Goal: Task Accomplishment & Management: Complete application form

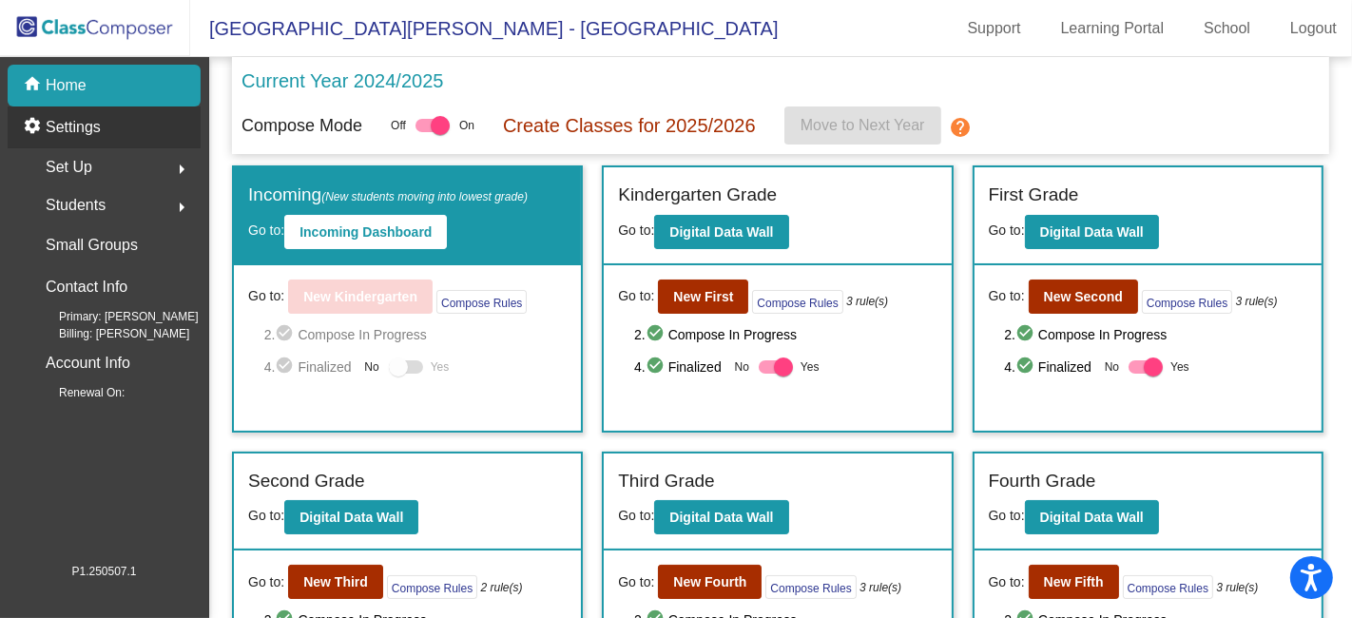
click at [106, 125] on div "settings Settings" at bounding box center [104, 127] width 193 height 42
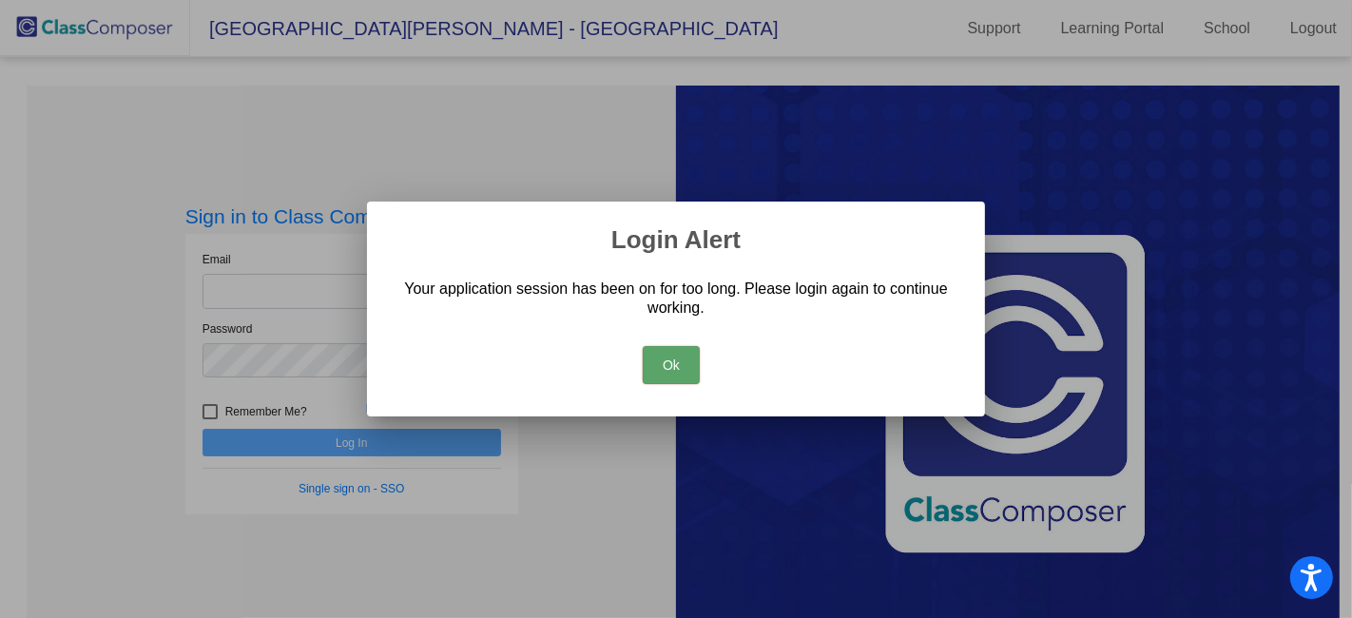
click at [674, 363] on button "Ok" at bounding box center [671, 365] width 57 height 38
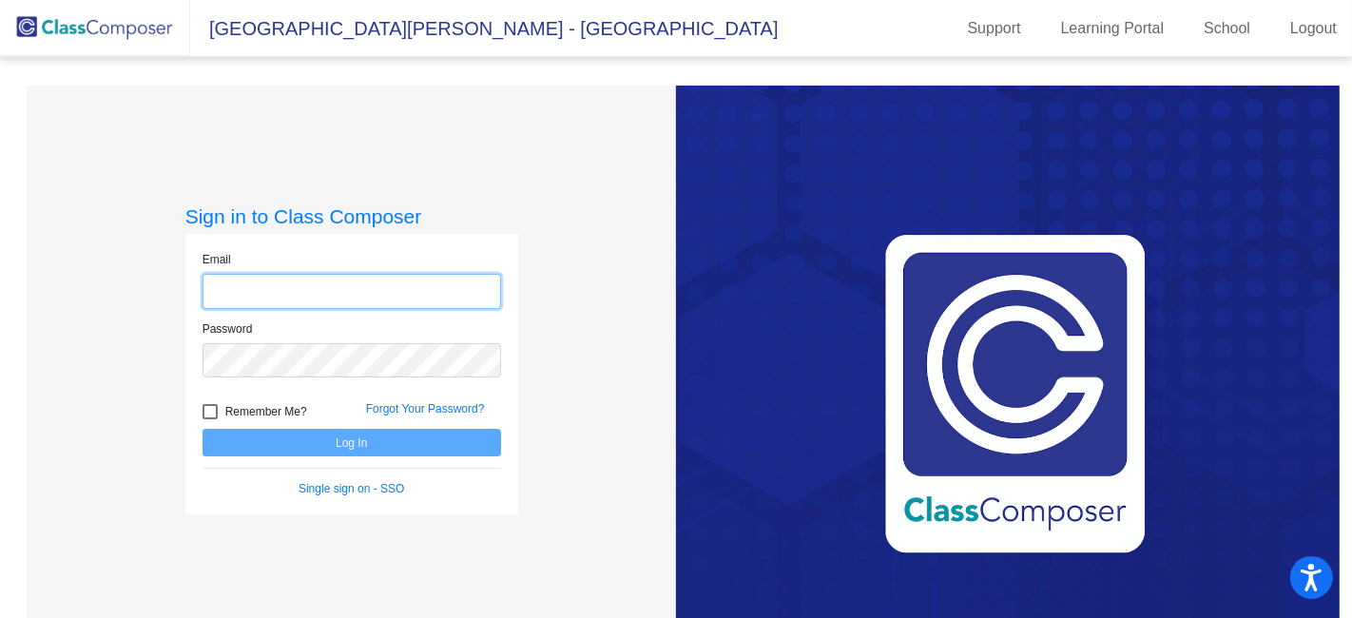
click at [410, 294] on input "email" at bounding box center [351, 291] width 298 height 35
type input "[EMAIL_ADDRESS][PERSON_NAME][DOMAIN_NAME]"
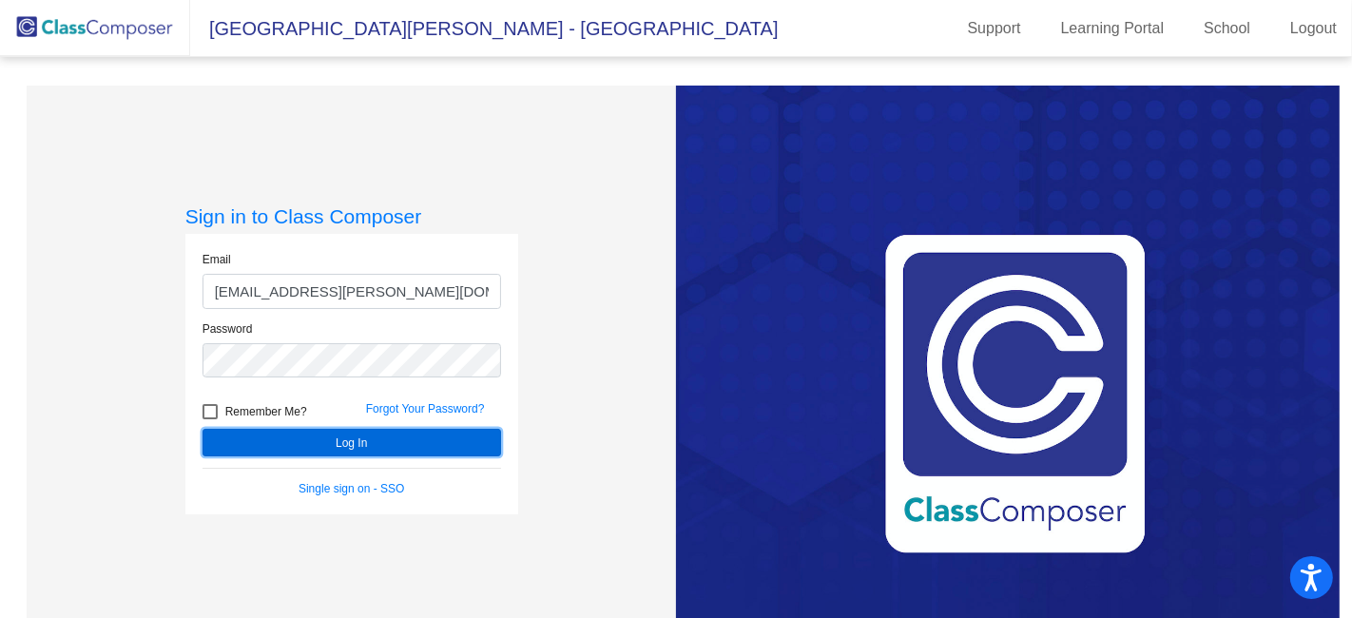
click at [361, 448] on button "Log In" at bounding box center [351, 443] width 298 height 28
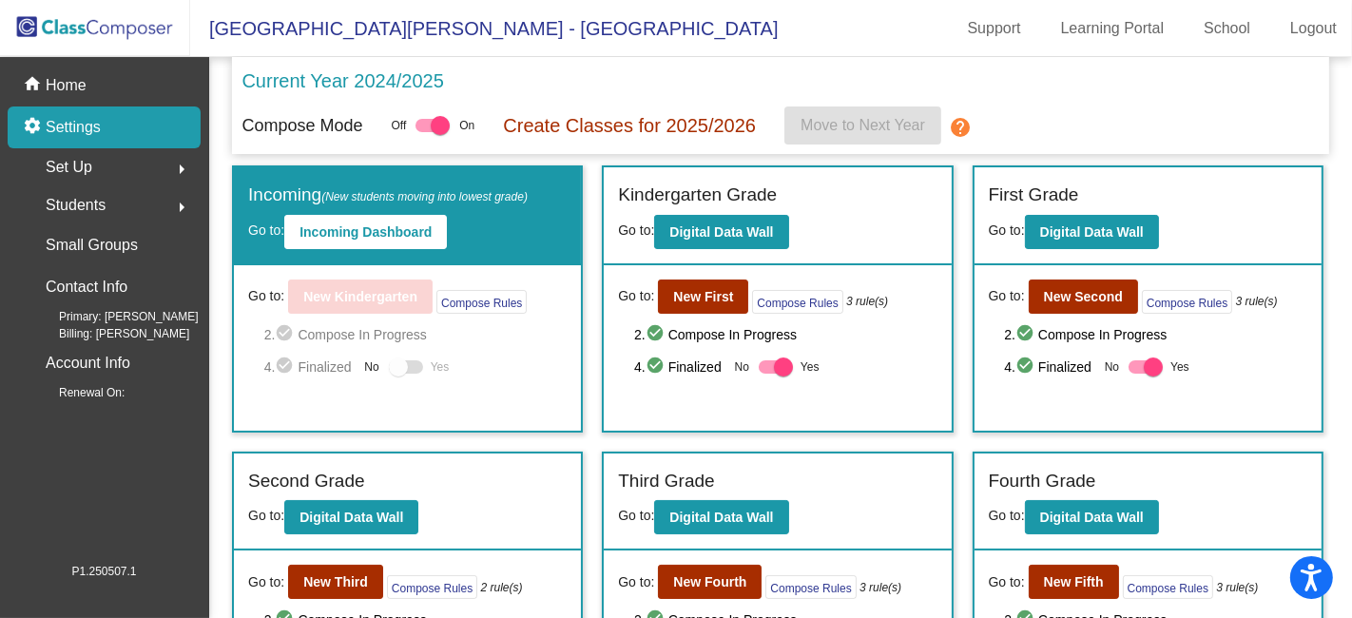
click at [103, 124] on div "settings Settings" at bounding box center [104, 127] width 193 height 42
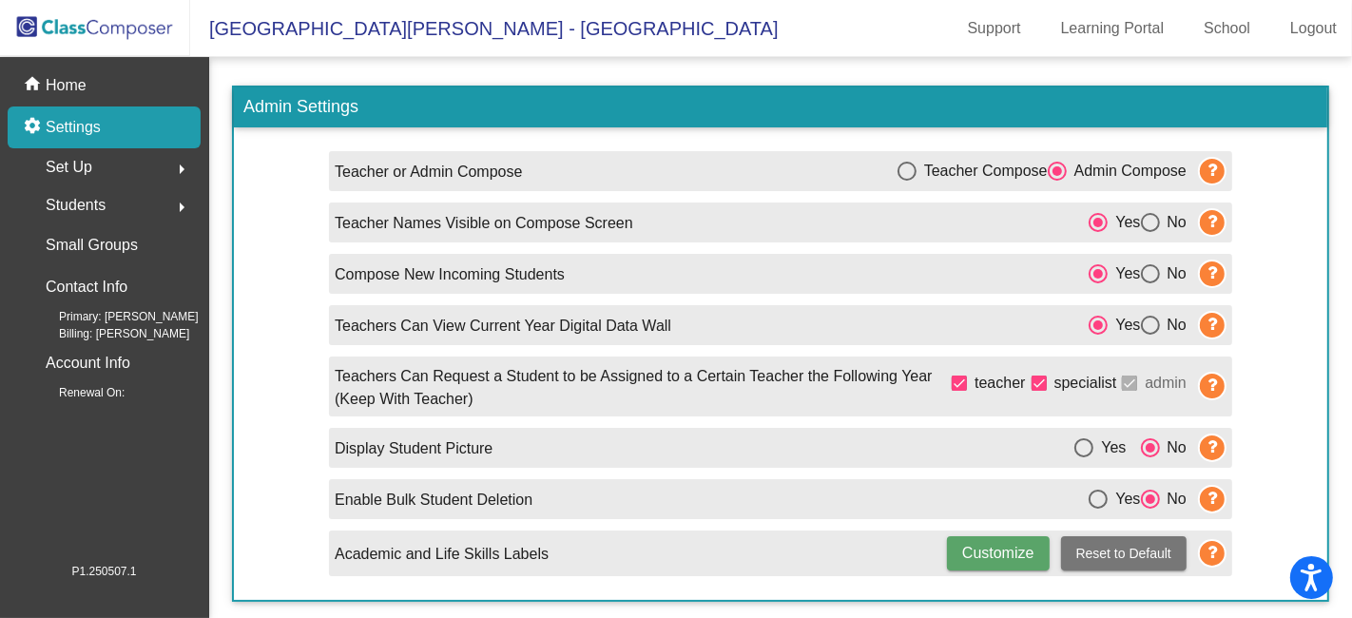
click at [1152, 273] on div "Select an option" at bounding box center [1150, 273] width 19 height 19
click at [1150, 283] on input "No" at bounding box center [1149, 283] width 1 height 1
radio input "true"
click at [86, 83] on div "home Home" at bounding box center [104, 86] width 193 height 42
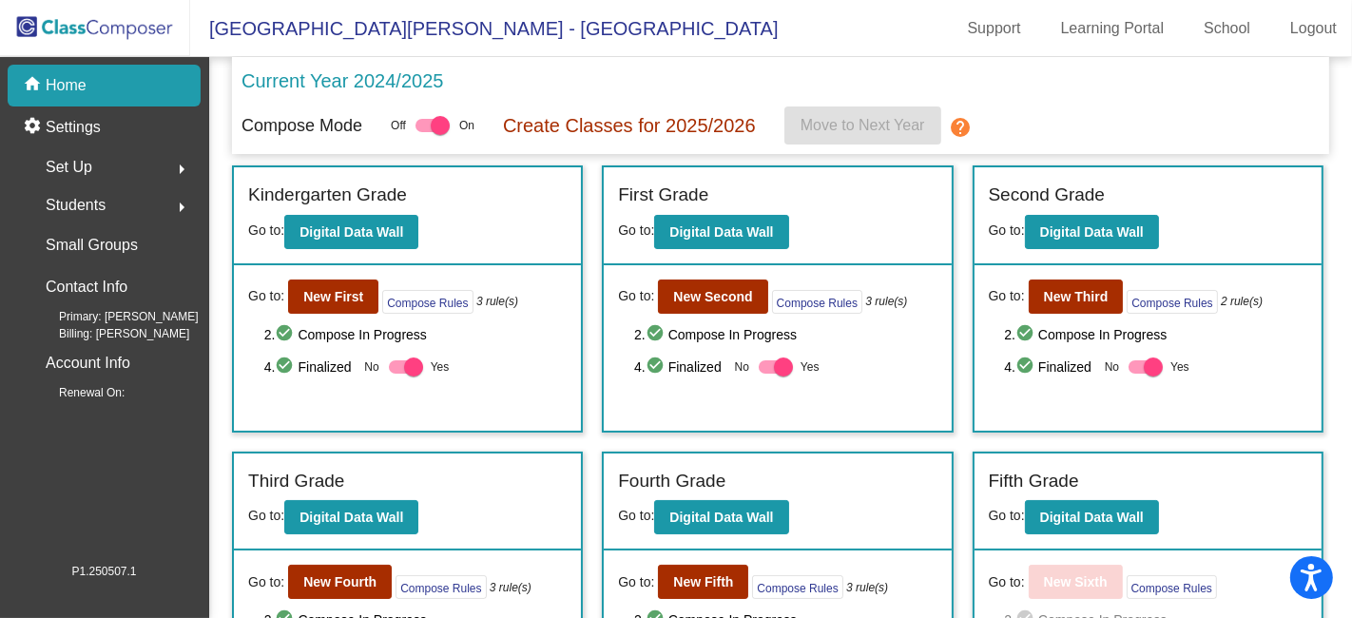
scroll to position [94, 0]
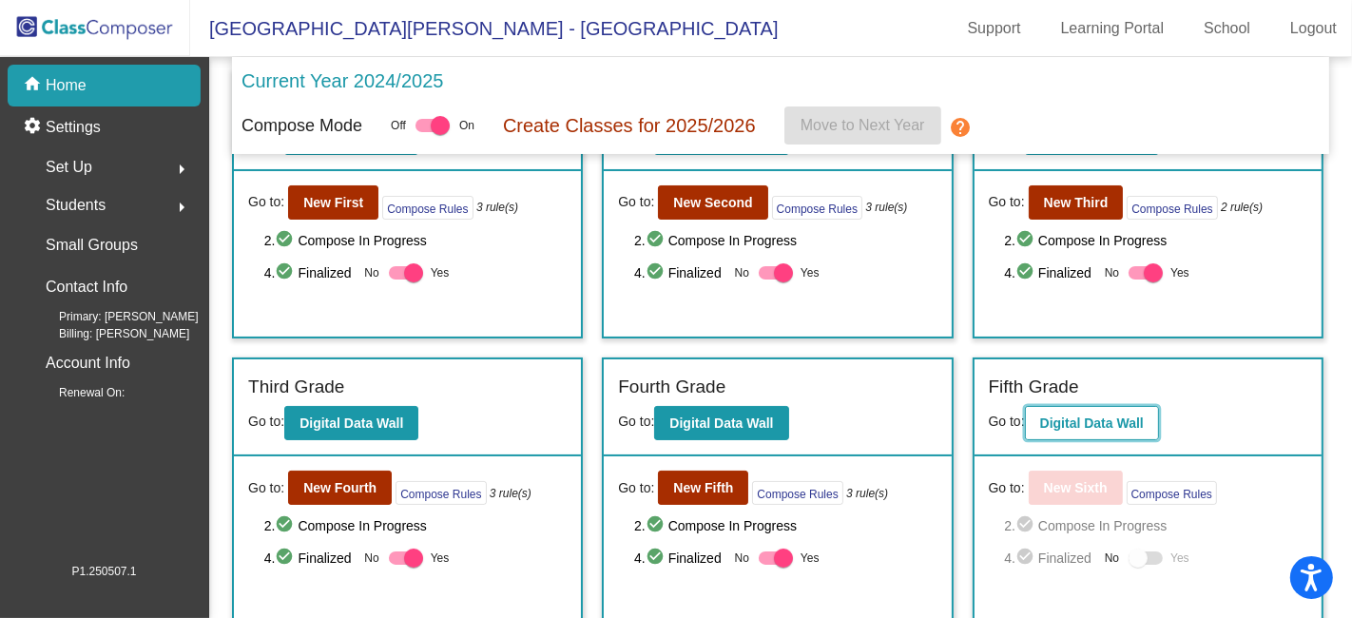
click at [1090, 416] on b "Digital Data Wall" at bounding box center [1092, 422] width 104 height 15
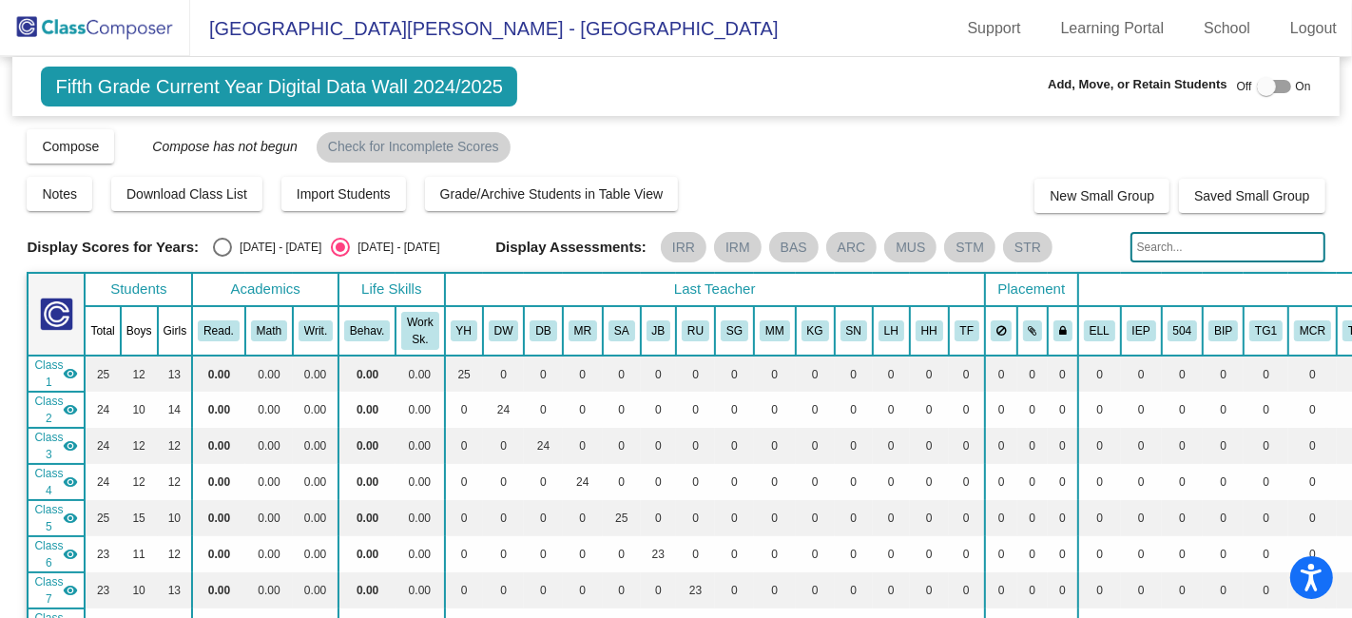
click at [105, 26] on img at bounding box center [95, 28] width 190 height 56
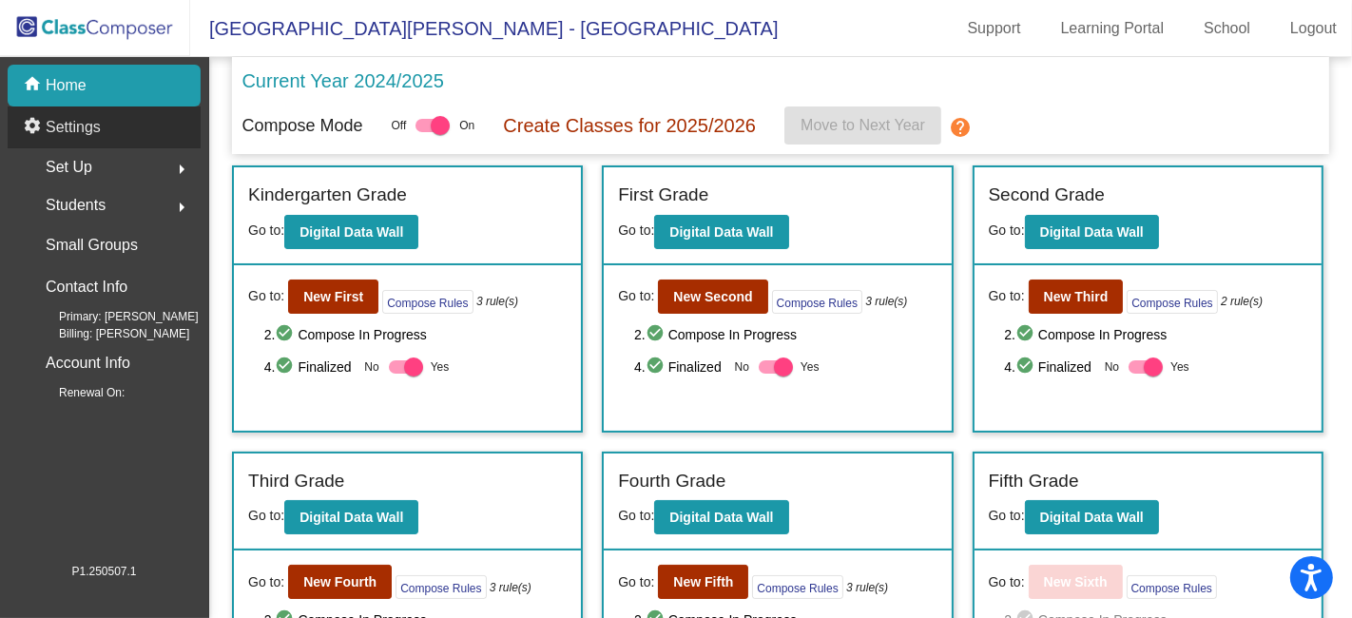
click at [86, 120] on p "Settings" at bounding box center [73, 127] width 55 height 23
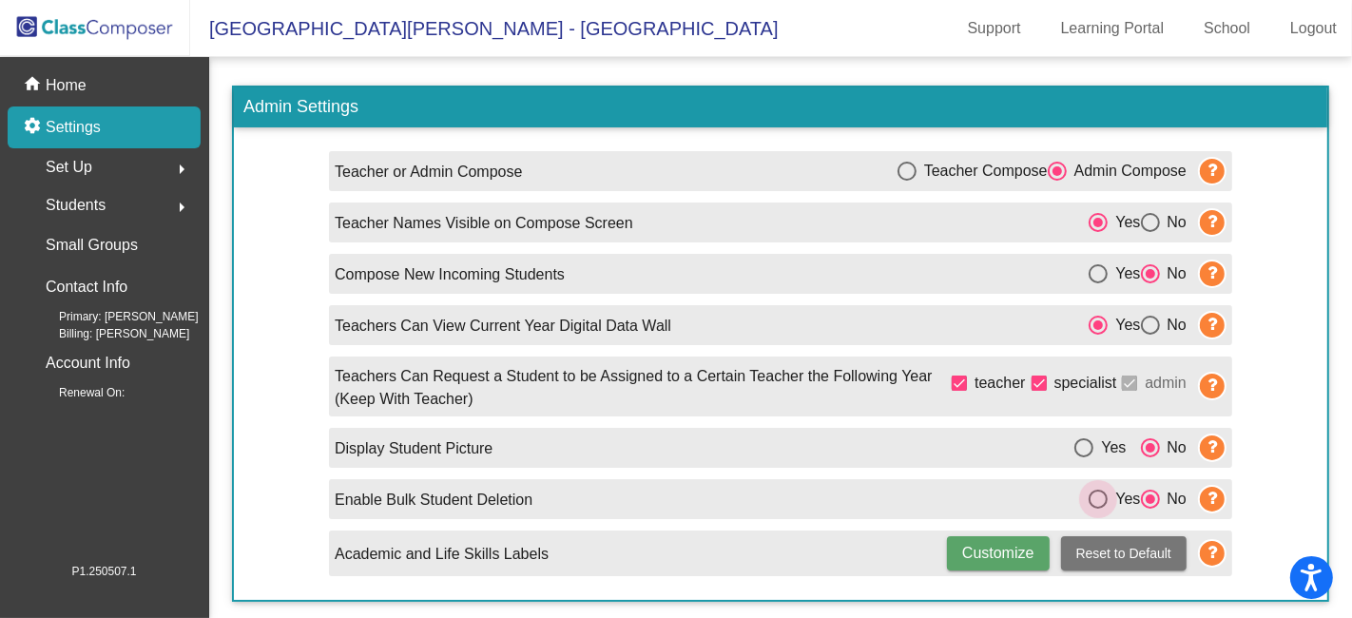
click at [1089, 496] on div "Select an option" at bounding box center [1097, 498] width 19 height 19
click at [1097, 508] on input "Yes" at bounding box center [1097, 508] width 1 height 1
radio input "true"
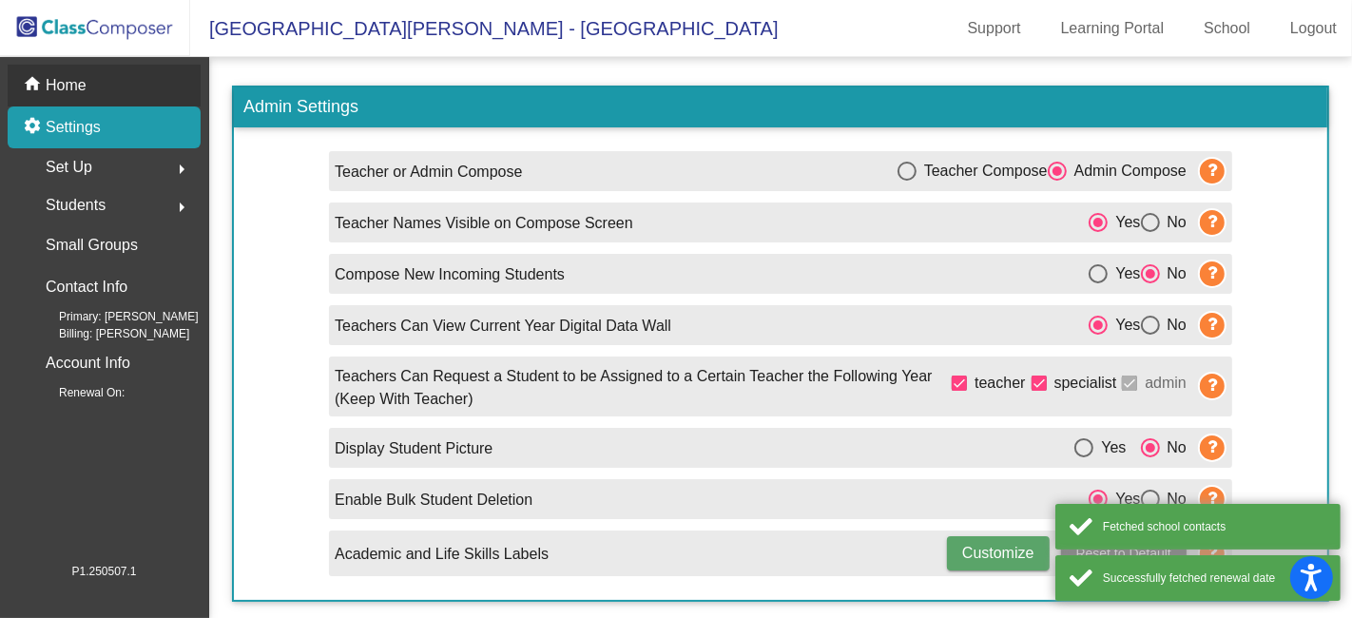
click at [76, 77] on p "Home" at bounding box center [66, 85] width 41 height 23
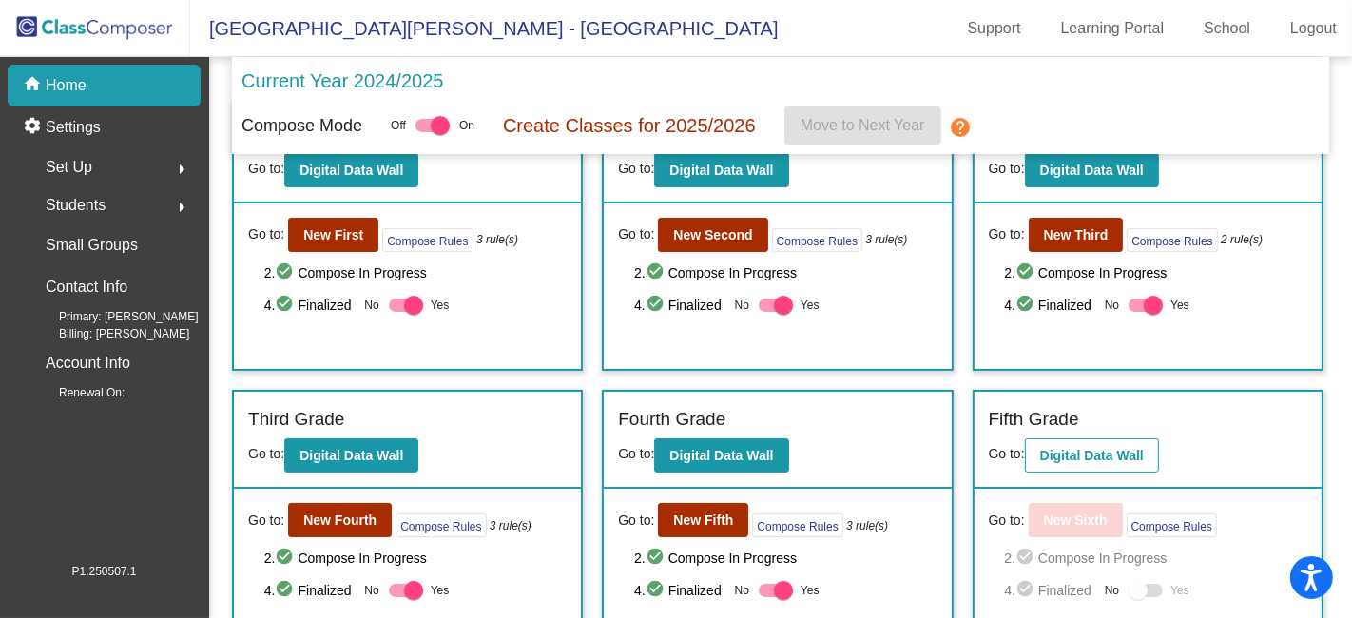
scroll to position [94, 0]
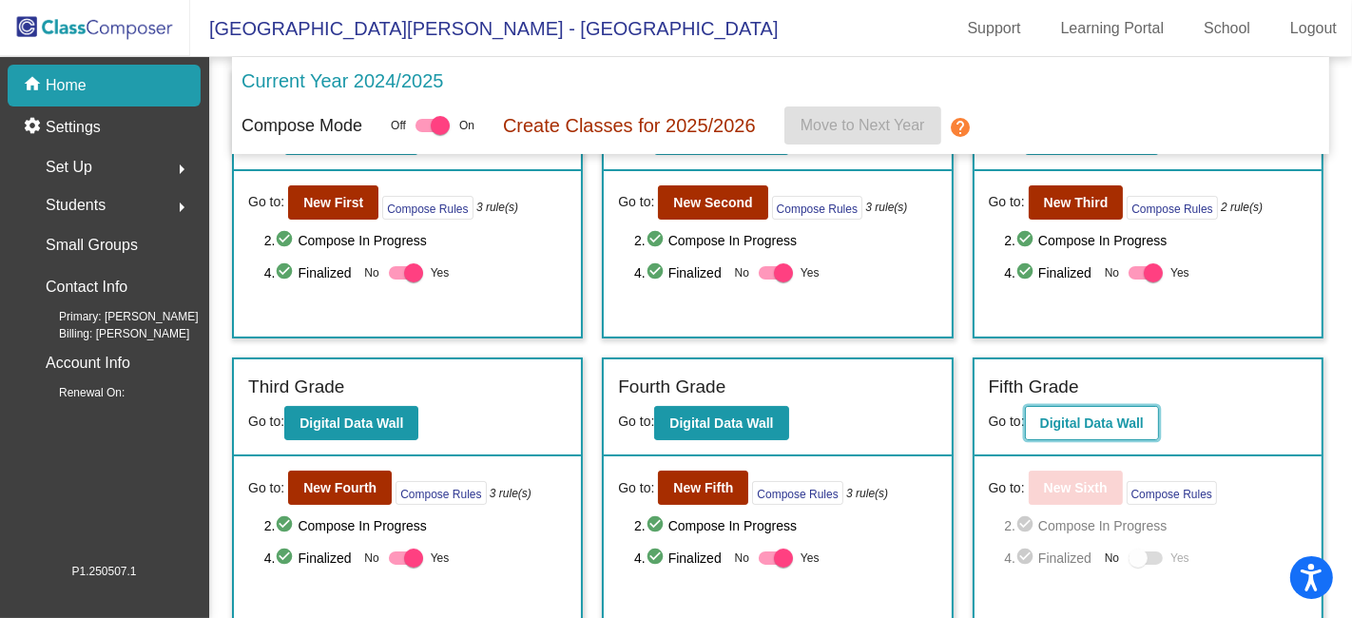
click at [1090, 416] on b "Digital Data Wall" at bounding box center [1092, 422] width 104 height 15
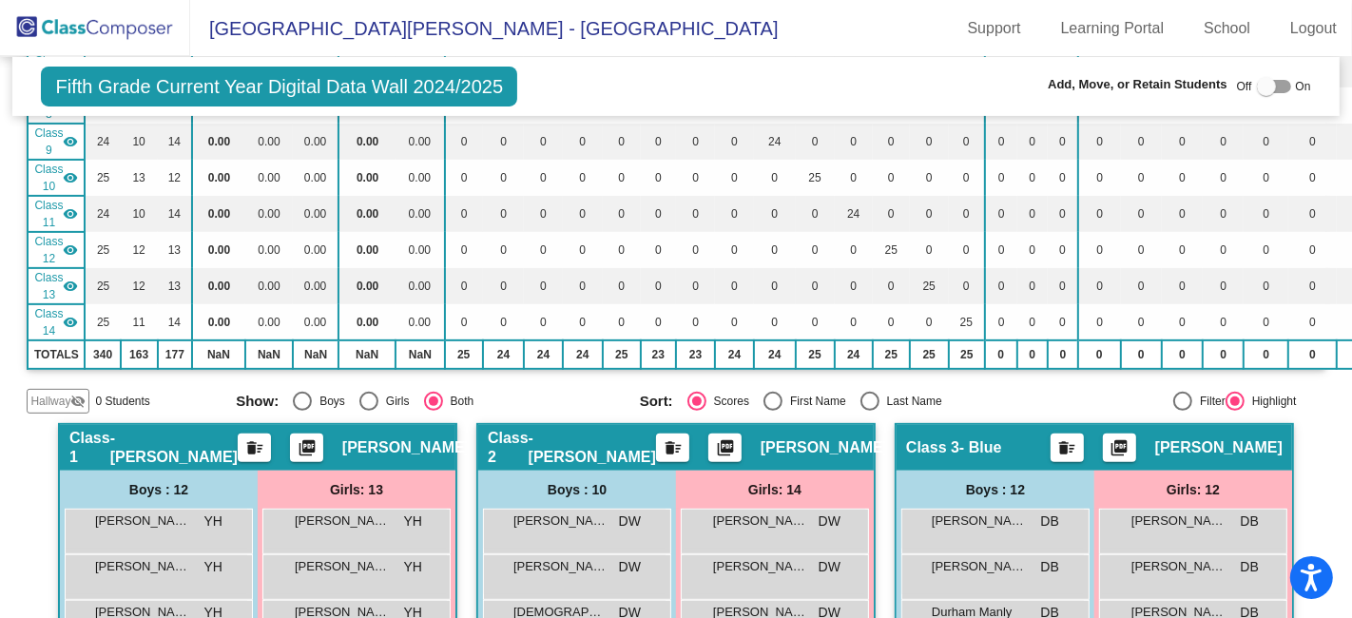
scroll to position [527, 0]
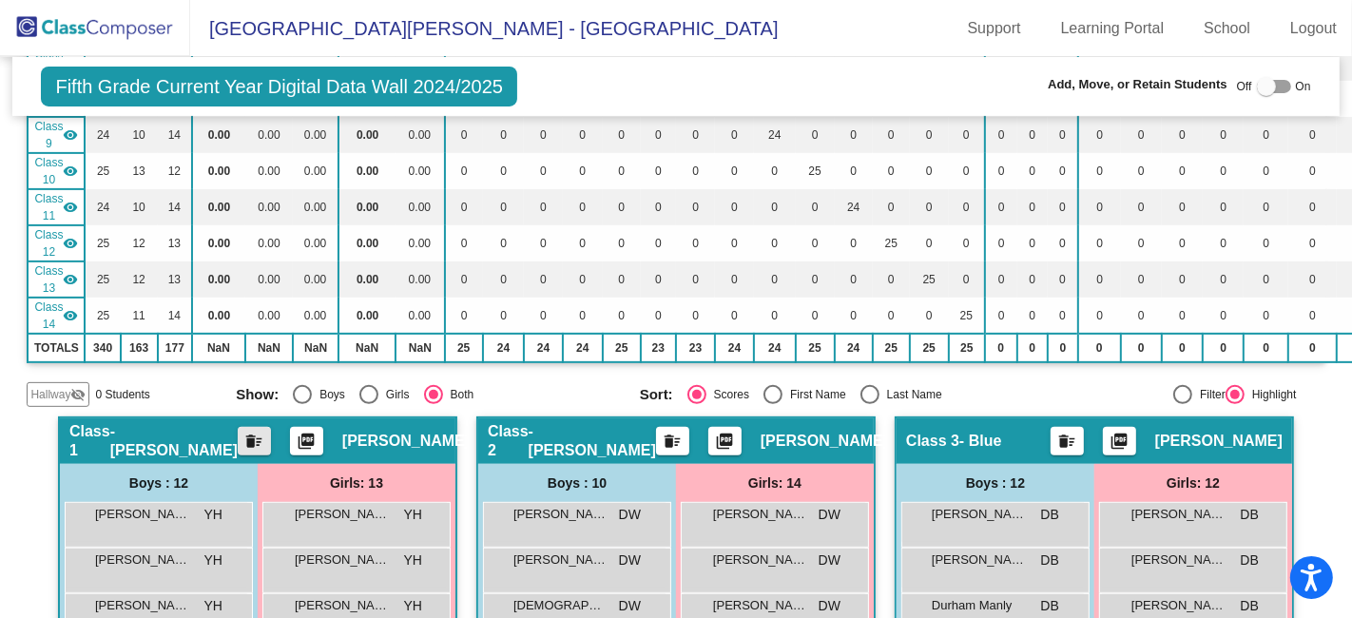
click at [262, 432] on mat-icon "delete_sweep" at bounding box center [253, 445] width 23 height 27
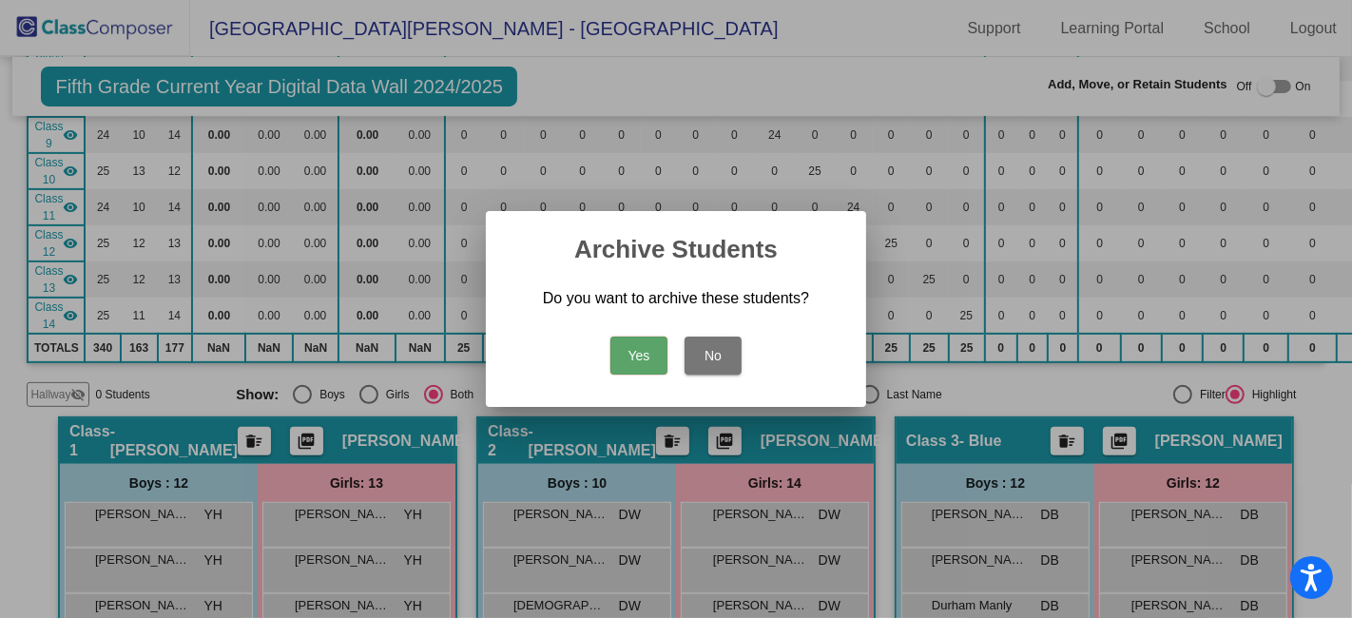
click at [643, 356] on button "Yes" at bounding box center [638, 355] width 57 height 38
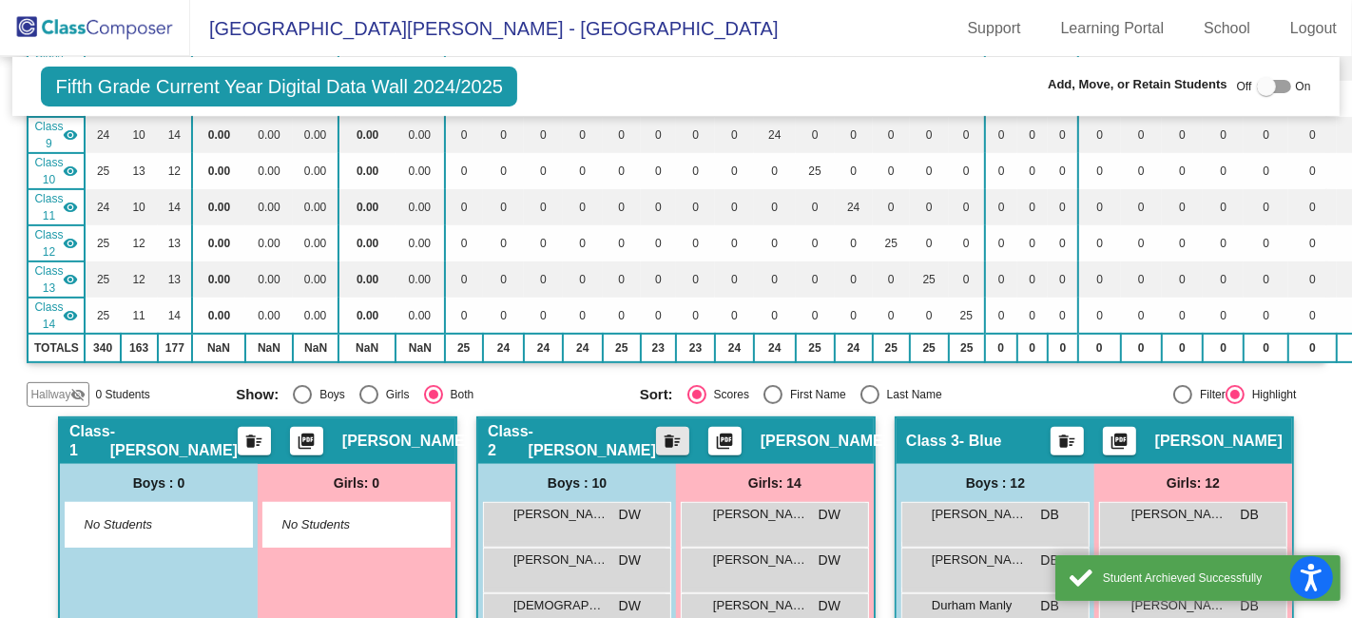
click at [661, 432] on mat-icon "delete_sweep" at bounding box center [672, 445] width 23 height 27
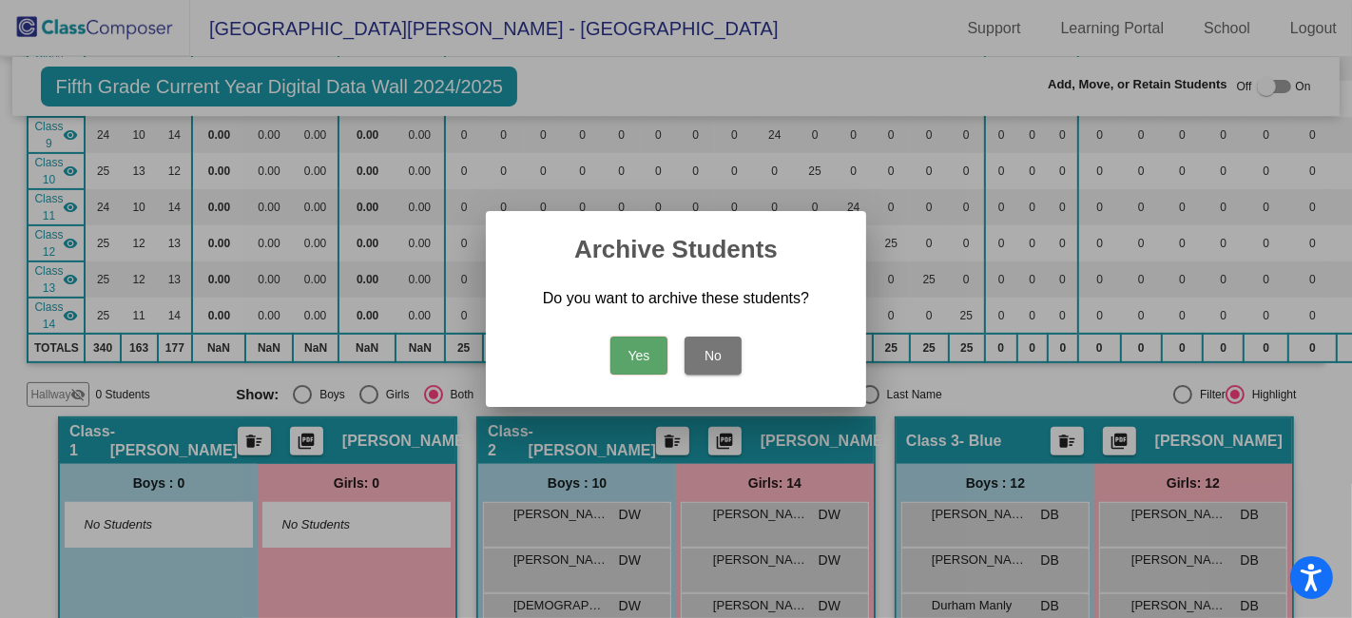
click at [633, 356] on button "Yes" at bounding box center [638, 355] width 57 height 38
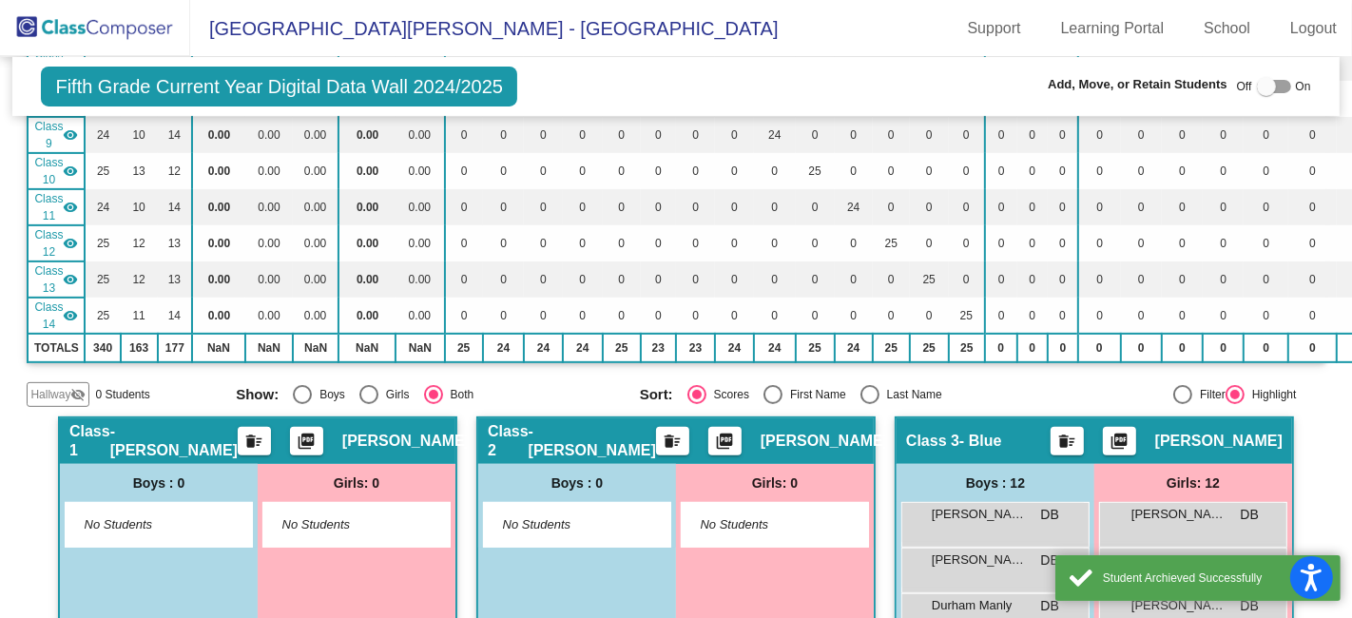
click at [1078, 432] on mat-icon "delete_sweep" at bounding box center [1066, 445] width 23 height 27
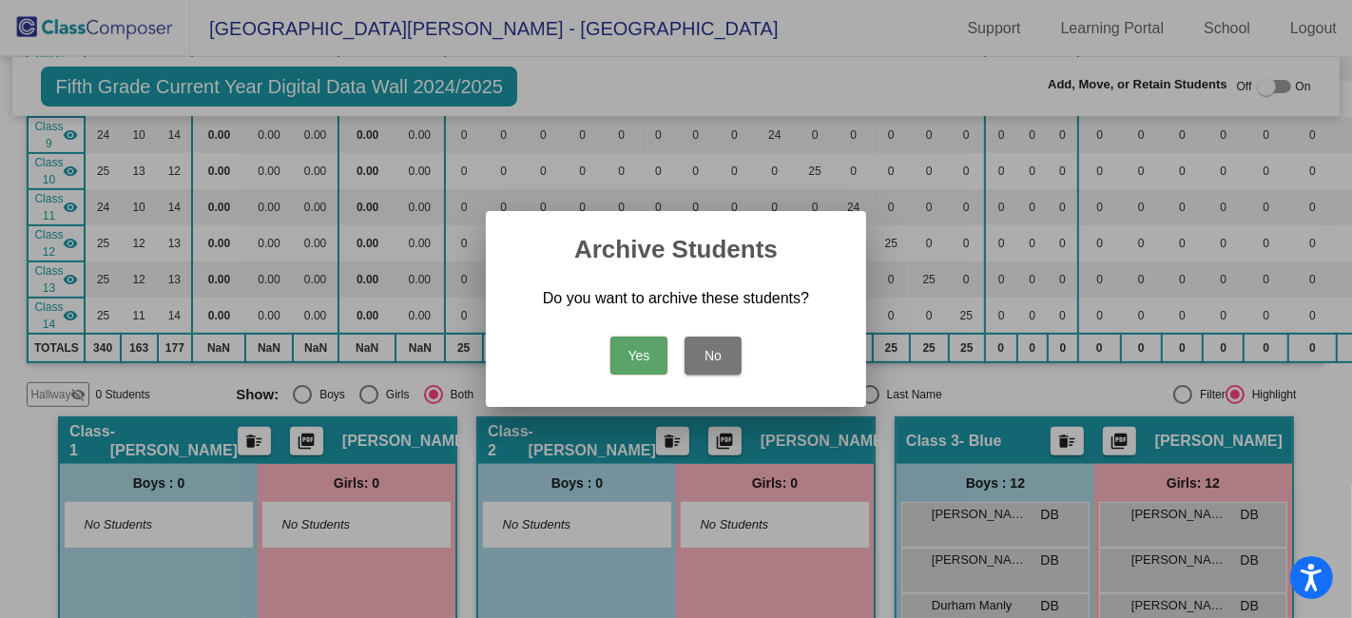
click at [632, 359] on button "Yes" at bounding box center [638, 355] width 57 height 38
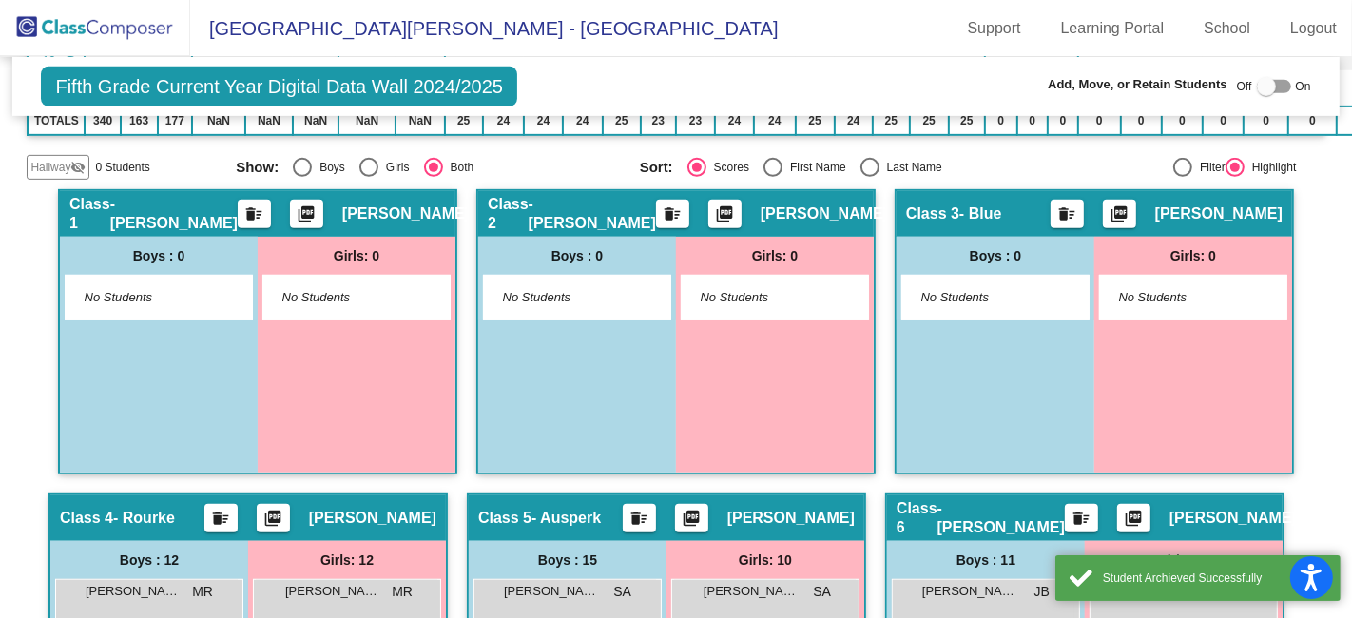
scroll to position [844, 0]
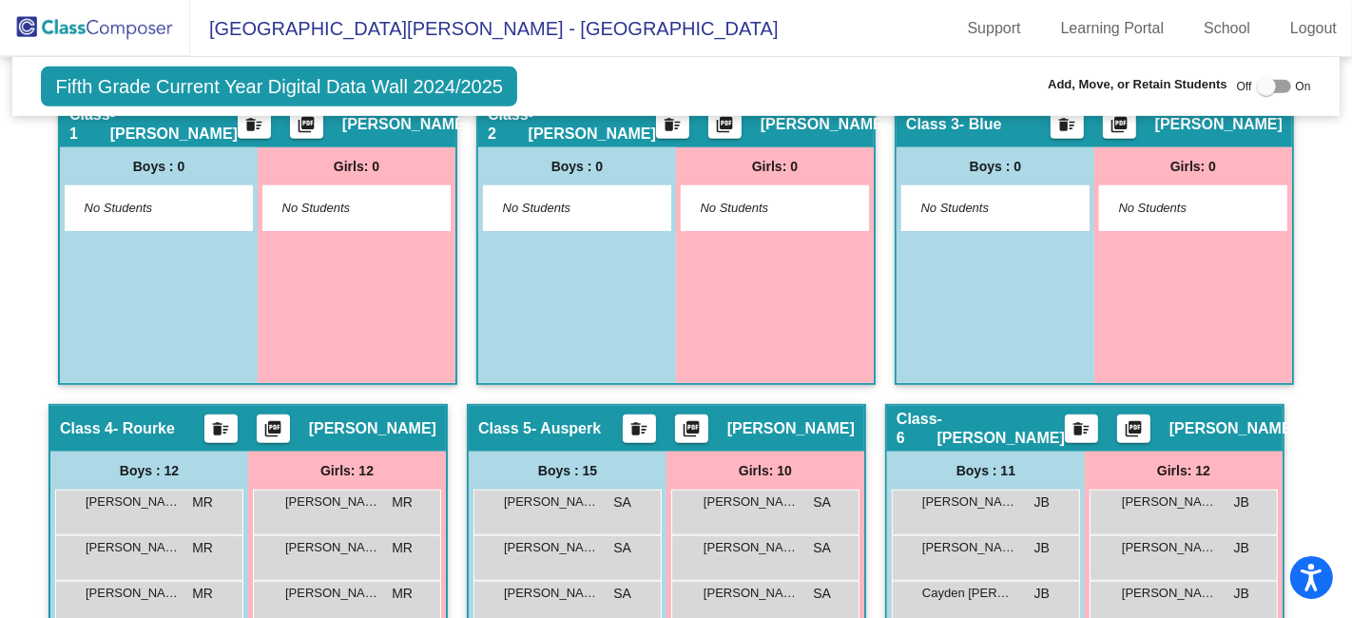
click at [232, 419] on mat-icon "delete_sweep" at bounding box center [220, 432] width 23 height 27
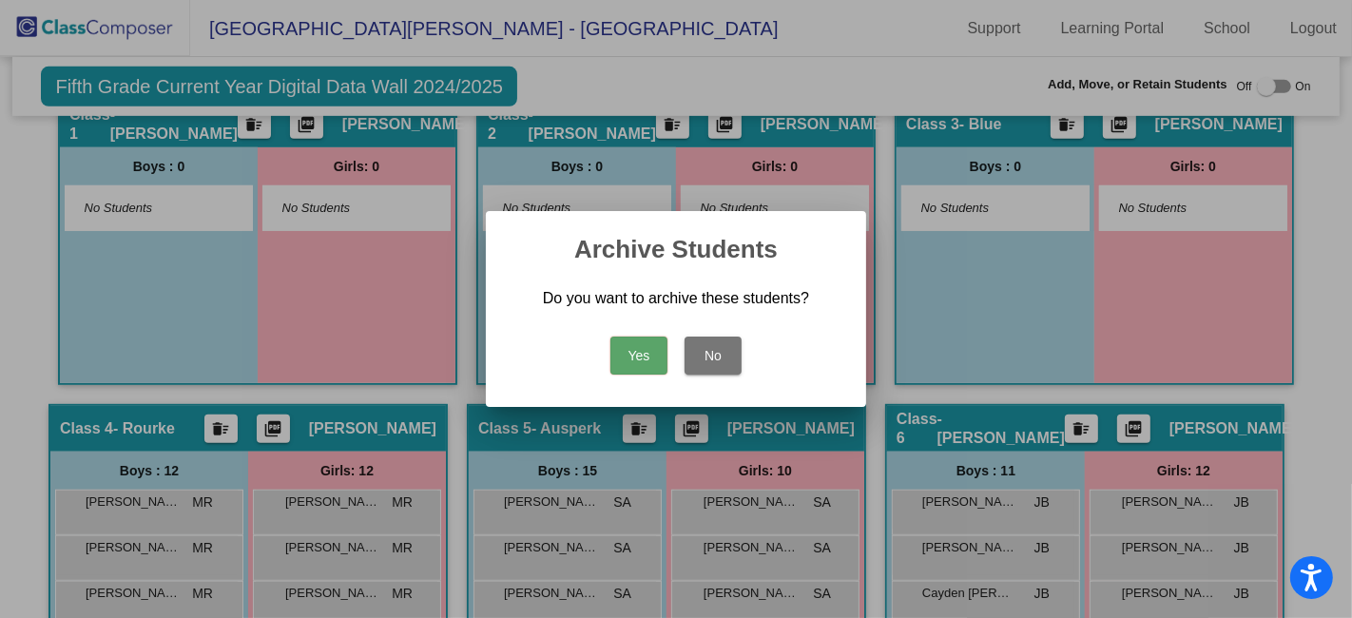
click at [643, 357] on button "Yes" at bounding box center [638, 355] width 57 height 38
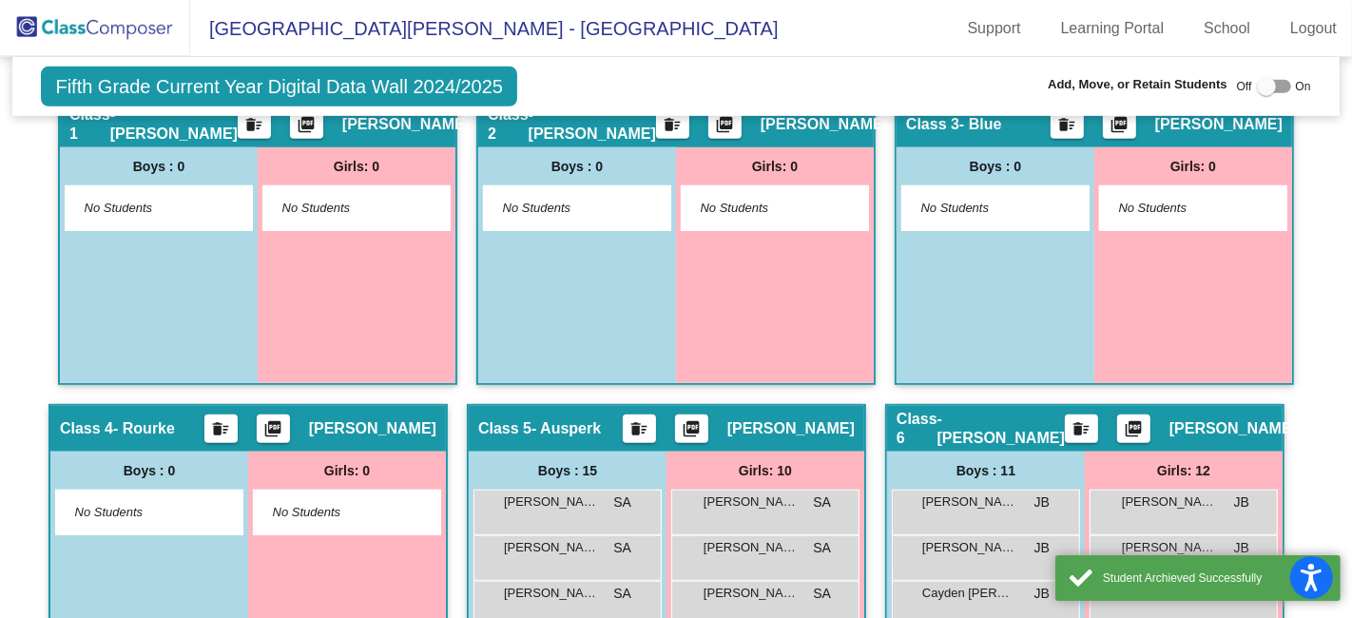
click at [650, 419] on mat-icon "delete_sweep" at bounding box center [638, 432] width 23 height 27
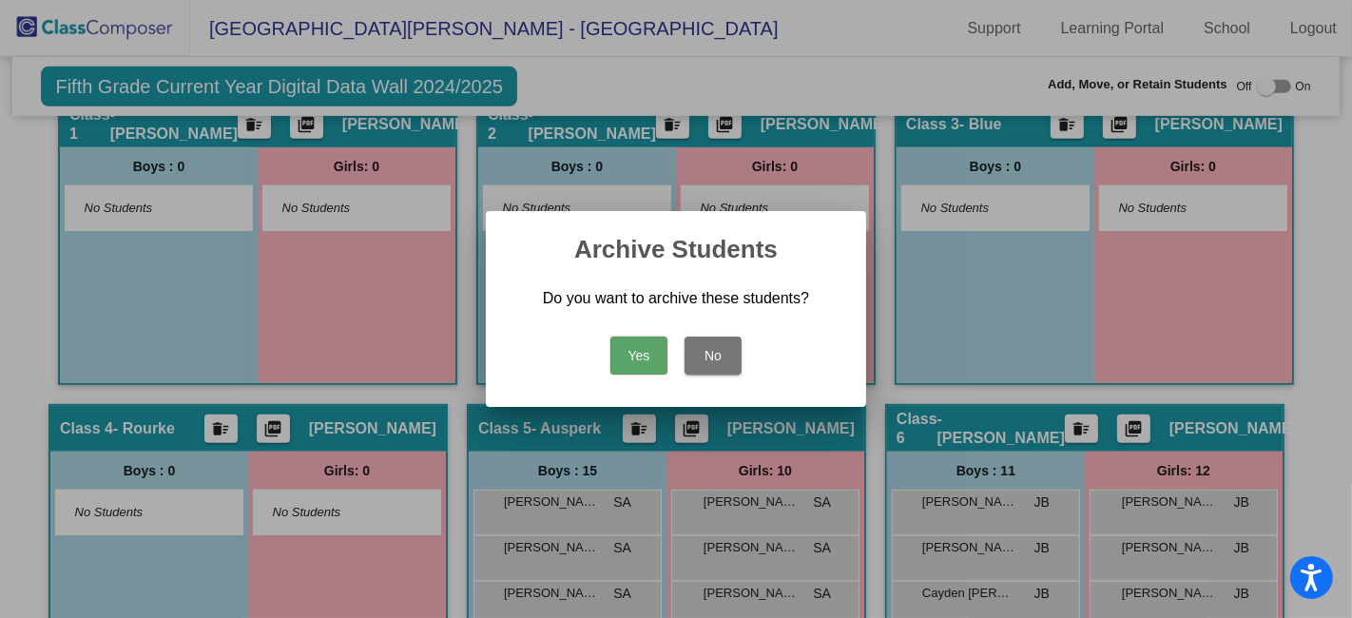
click at [643, 353] on button "Yes" at bounding box center [638, 355] width 57 height 38
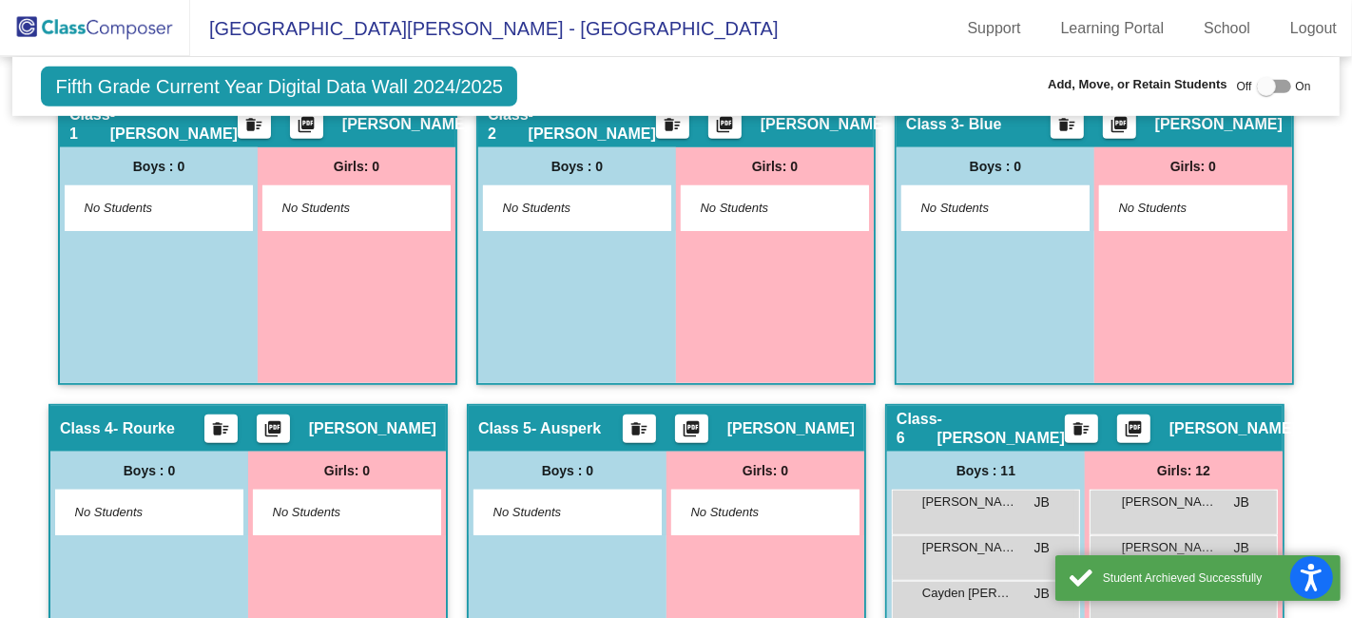
click at [1069, 419] on mat-icon "delete_sweep" at bounding box center [1080, 432] width 23 height 27
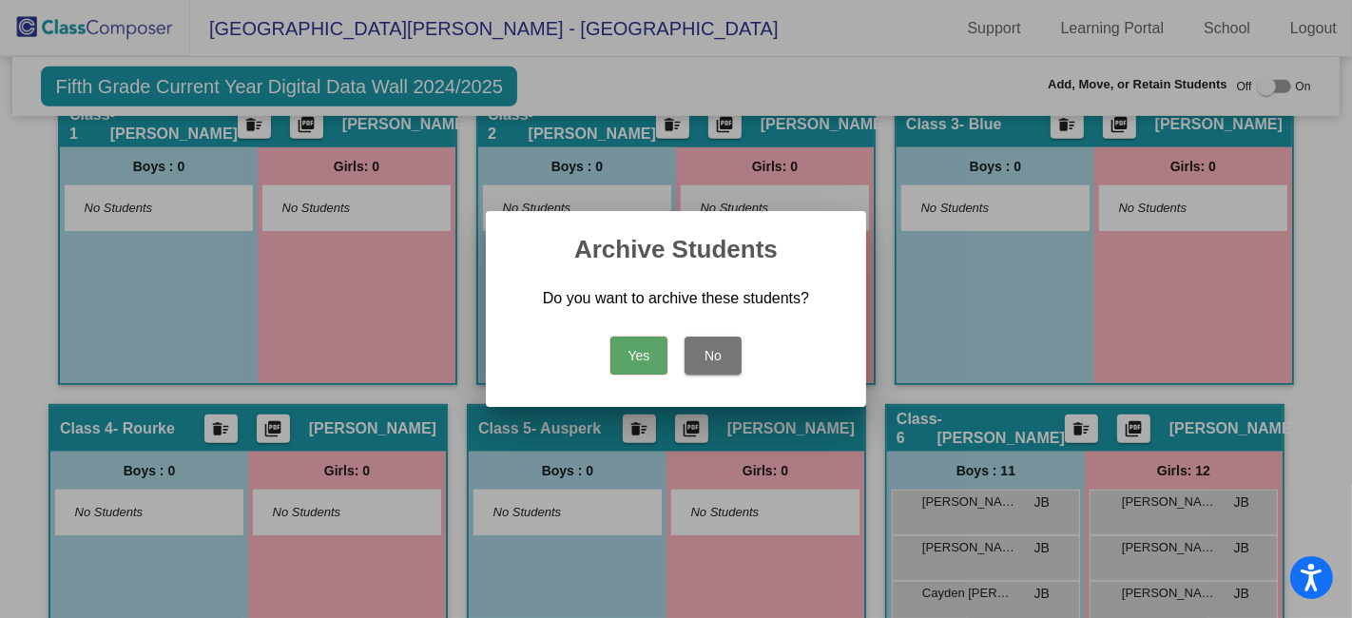
click at [643, 355] on button "Yes" at bounding box center [638, 355] width 57 height 38
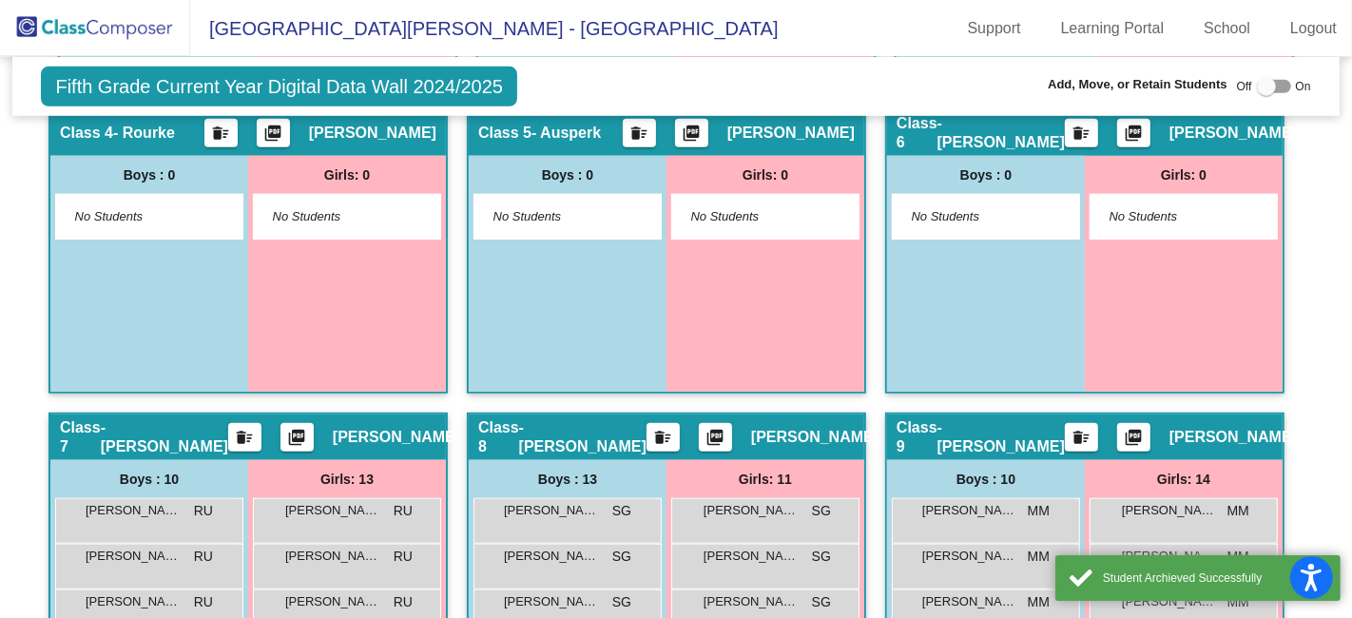
scroll to position [1161, 0]
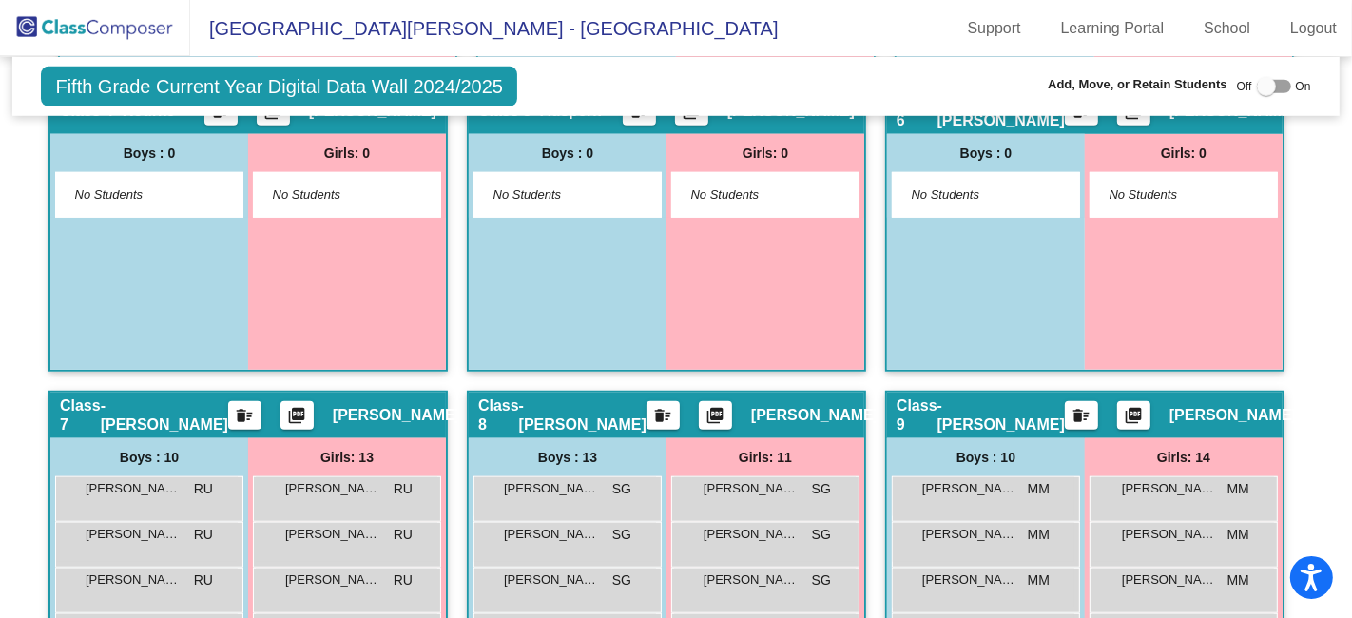
click at [240, 406] on mat-icon "delete_sweep" at bounding box center [244, 419] width 23 height 27
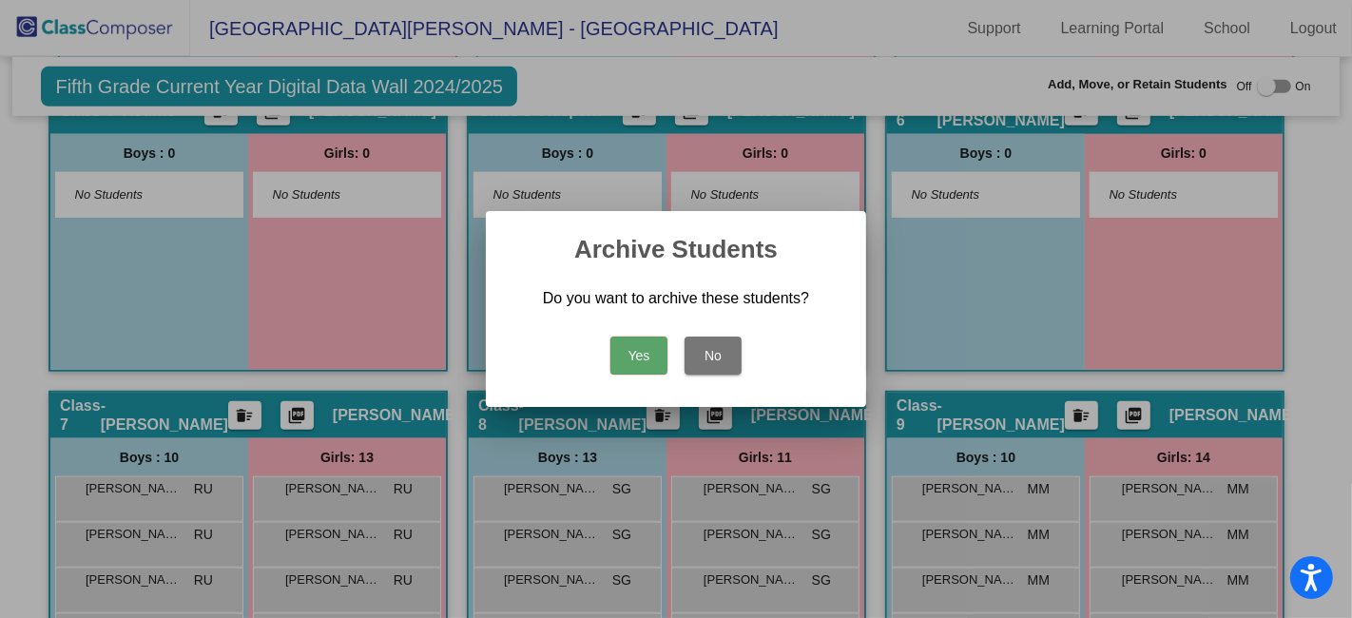
click at [643, 353] on button "Yes" at bounding box center [638, 355] width 57 height 38
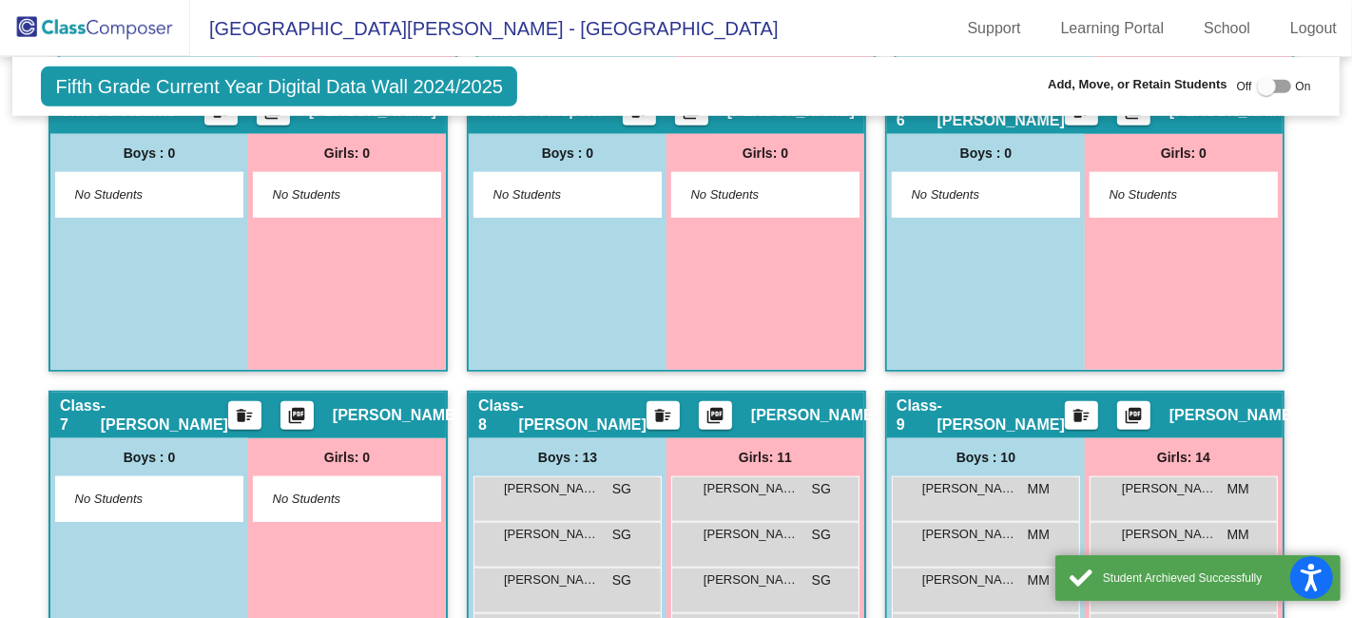
click at [665, 407] on mat-icon "delete_sweep" at bounding box center [662, 419] width 23 height 27
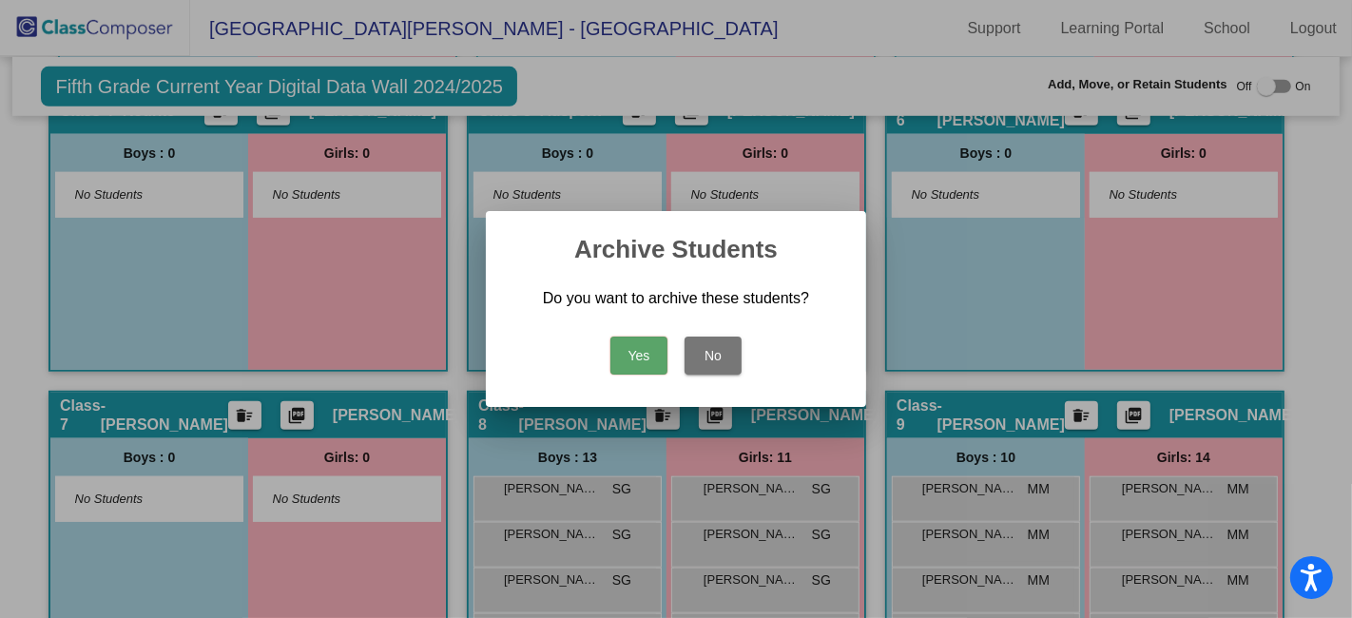
click at [650, 364] on button "Yes" at bounding box center [638, 355] width 57 height 38
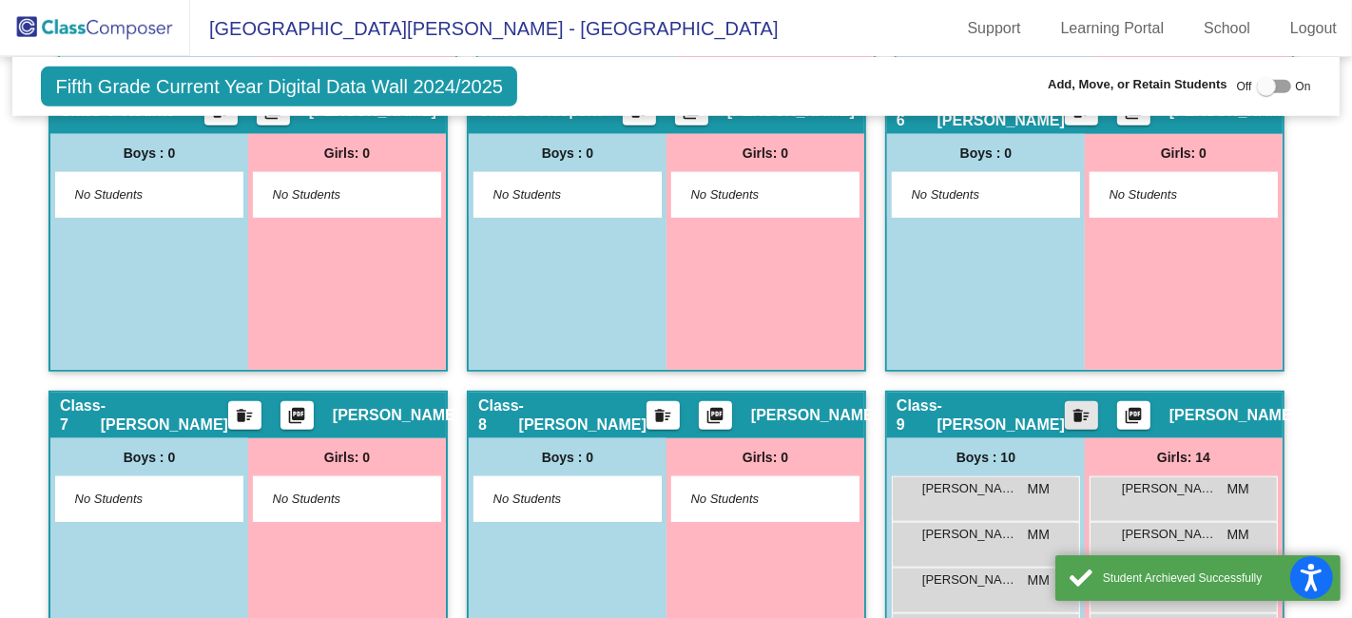
click at [1069, 407] on mat-icon "delete_sweep" at bounding box center [1080, 419] width 23 height 27
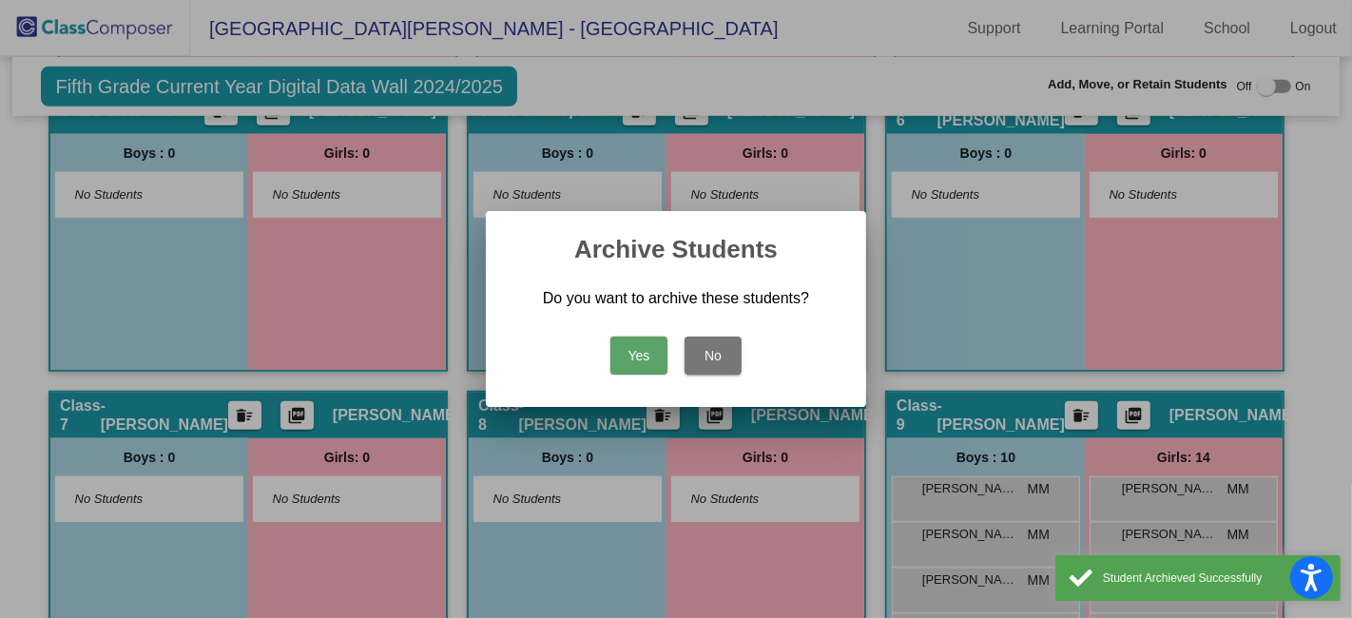
click at [635, 354] on button "Yes" at bounding box center [638, 355] width 57 height 38
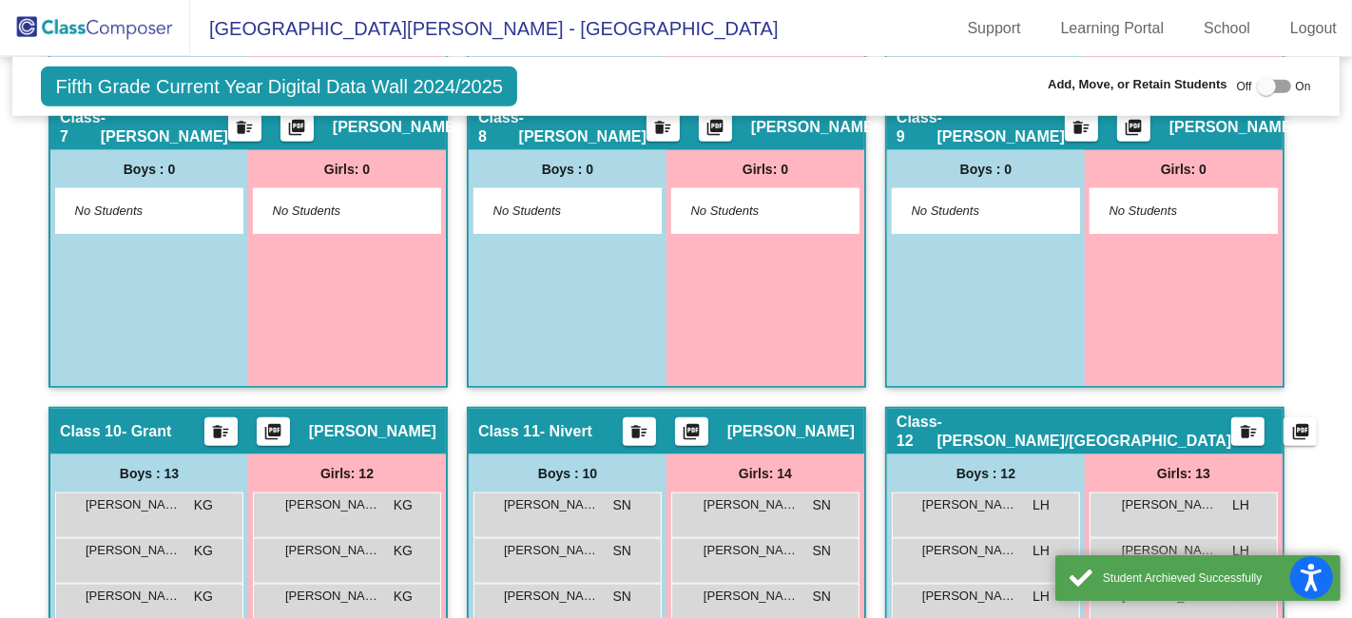
scroll to position [1583, 0]
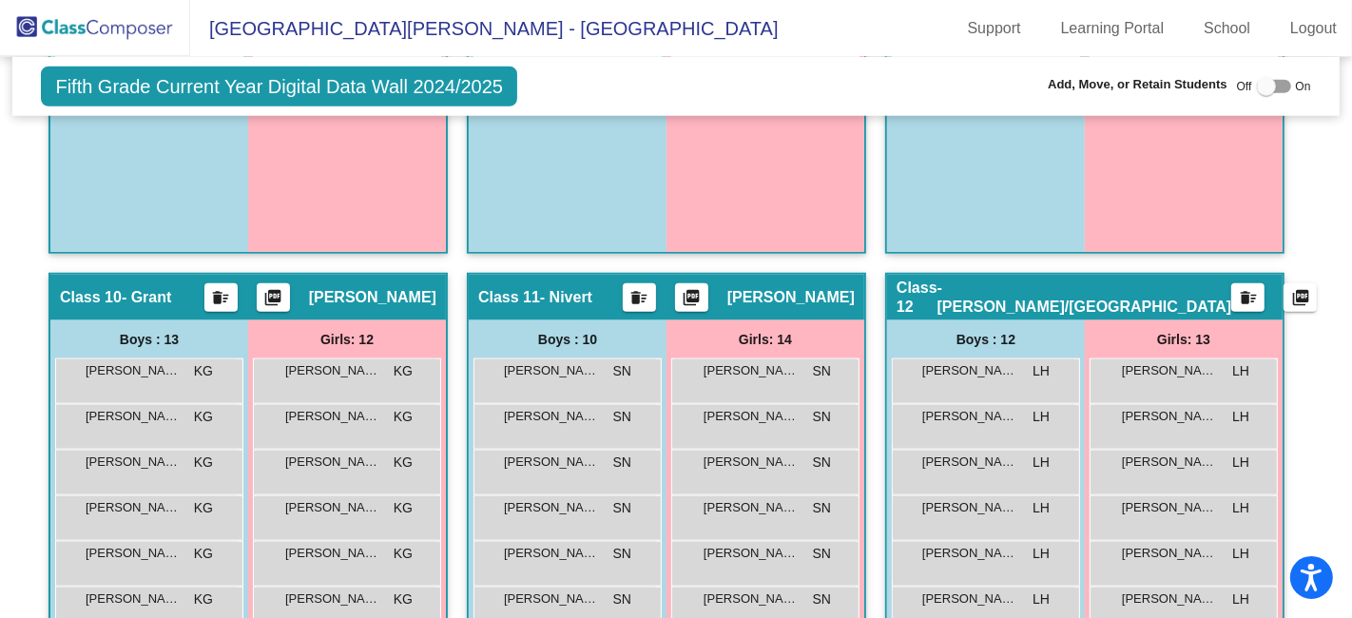
click at [232, 288] on mat-icon "delete_sweep" at bounding box center [220, 301] width 23 height 27
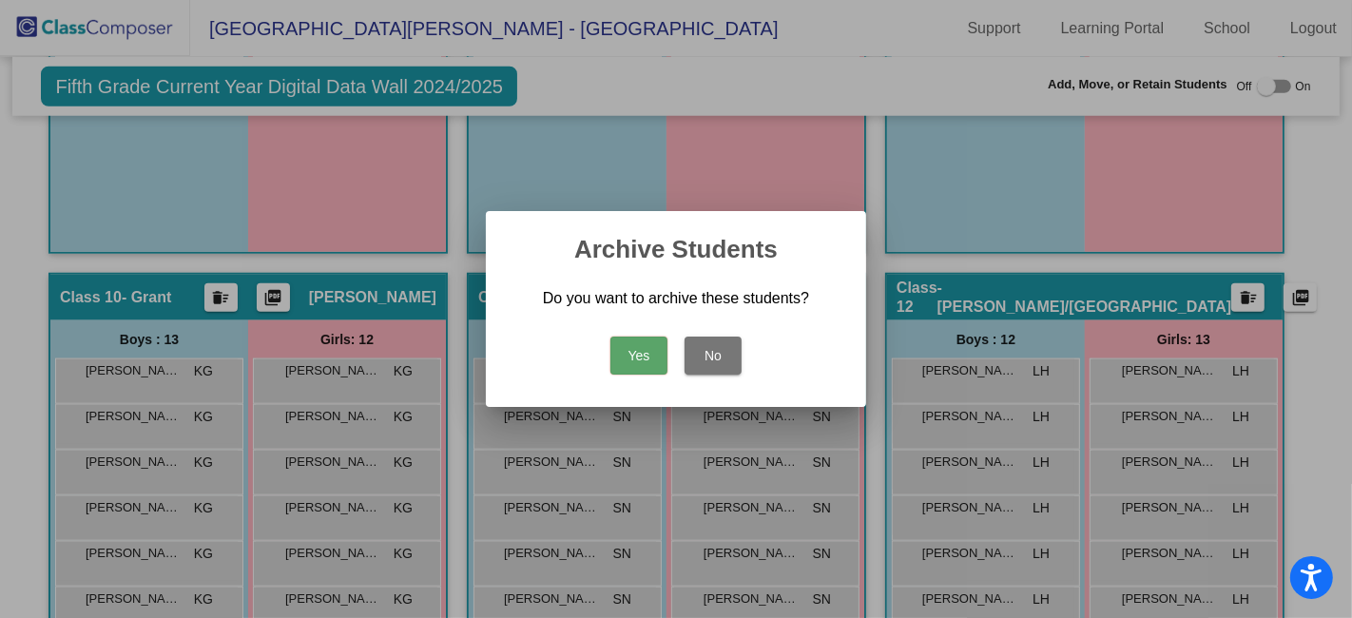
click at [642, 353] on button "Yes" at bounding box center [638, 355] width 57 height 38
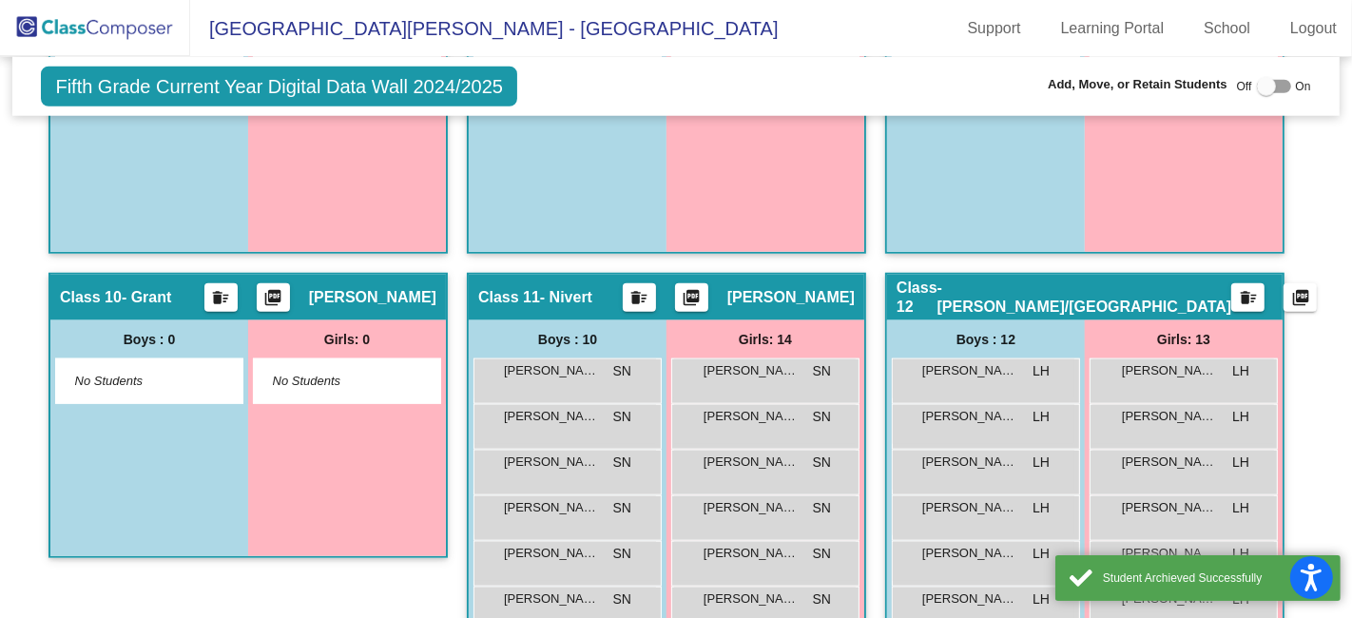
click at [650, 288] on mat-icon "delete_sweep" at bounding box center [638, 301] width 23 height 27
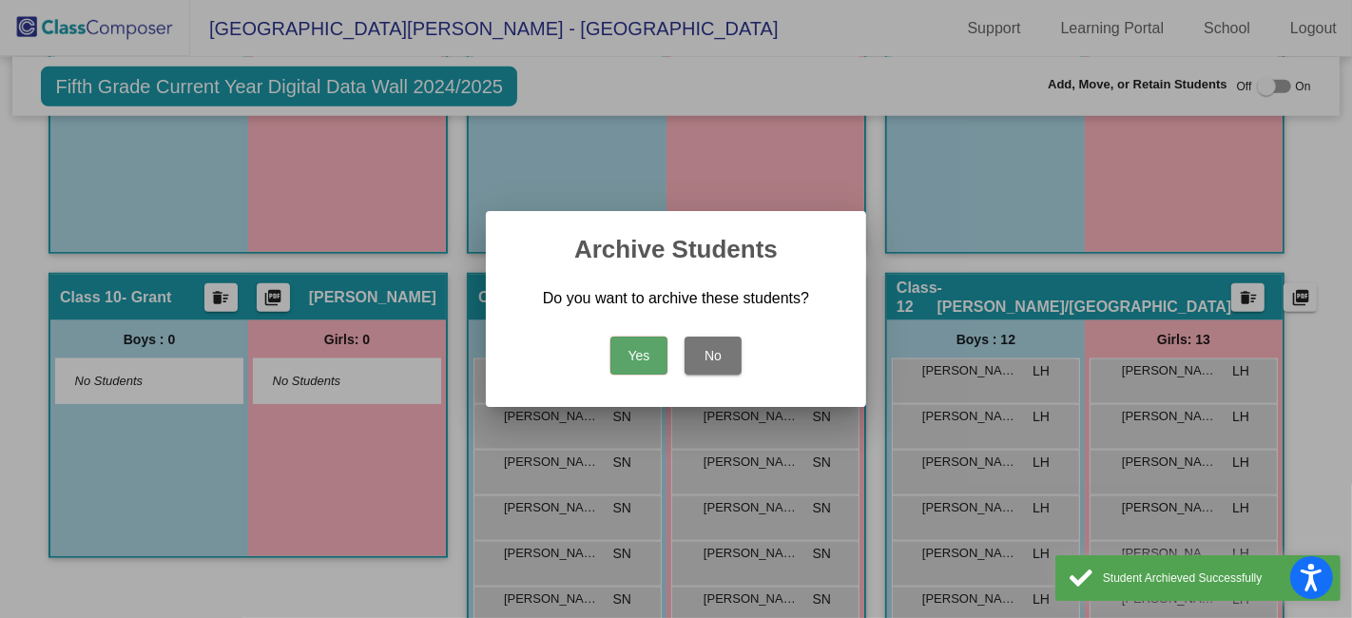
click at [639, 351] on button "Yes" at bounding box center [638, 355] width 57 height 38
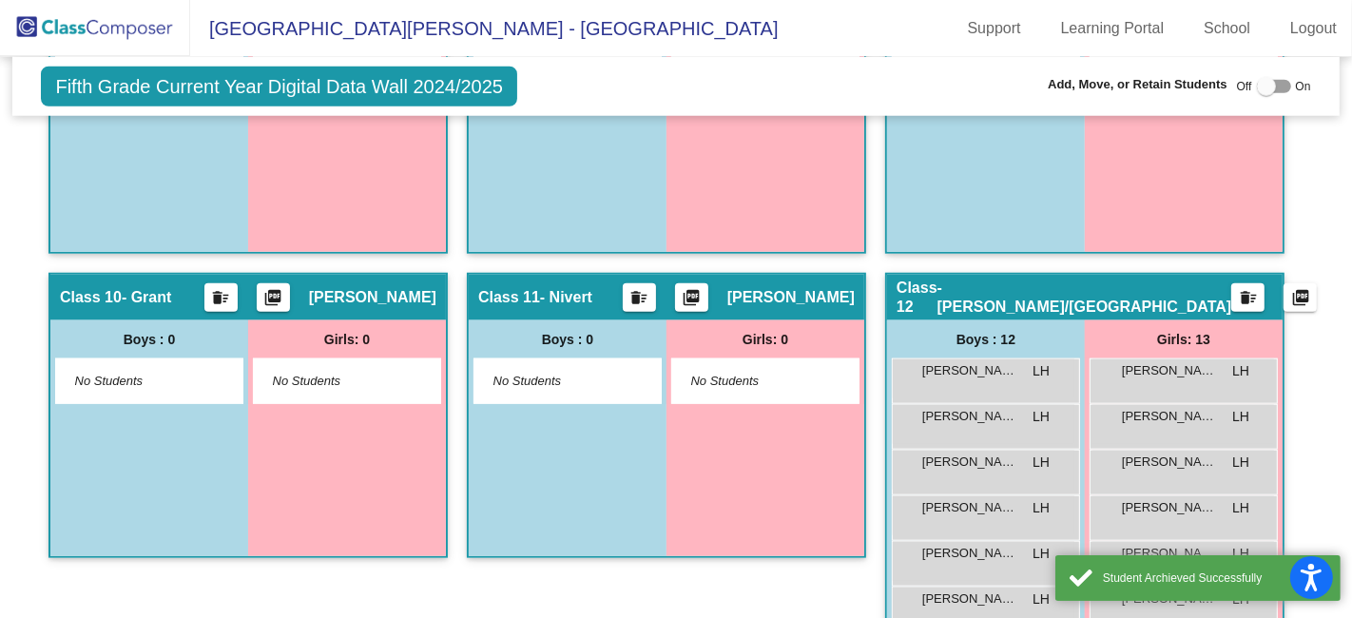
click at [1237, 288] on mat-icon "delete_sweep" at bounding box center [1248, 301] width 23 height 27
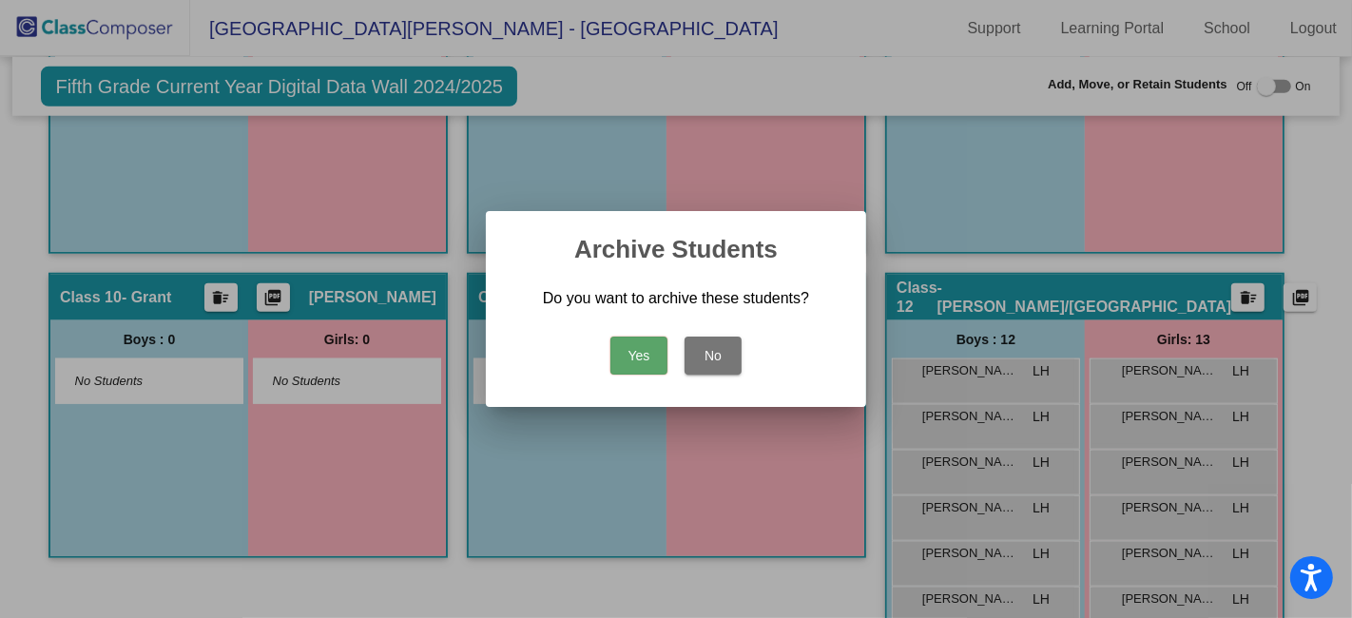
click at [641, 355] on button "Yes" at bounding box center [638, 355] width 57 height 38
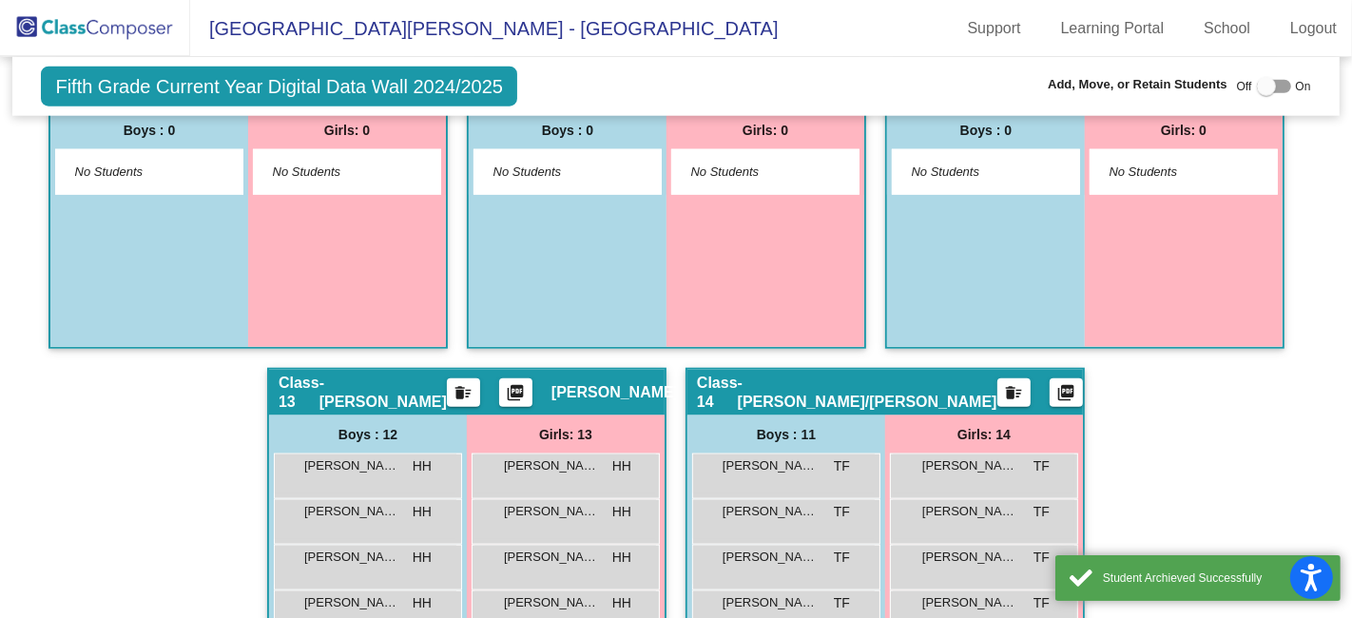
scroll to position [1794, 0]
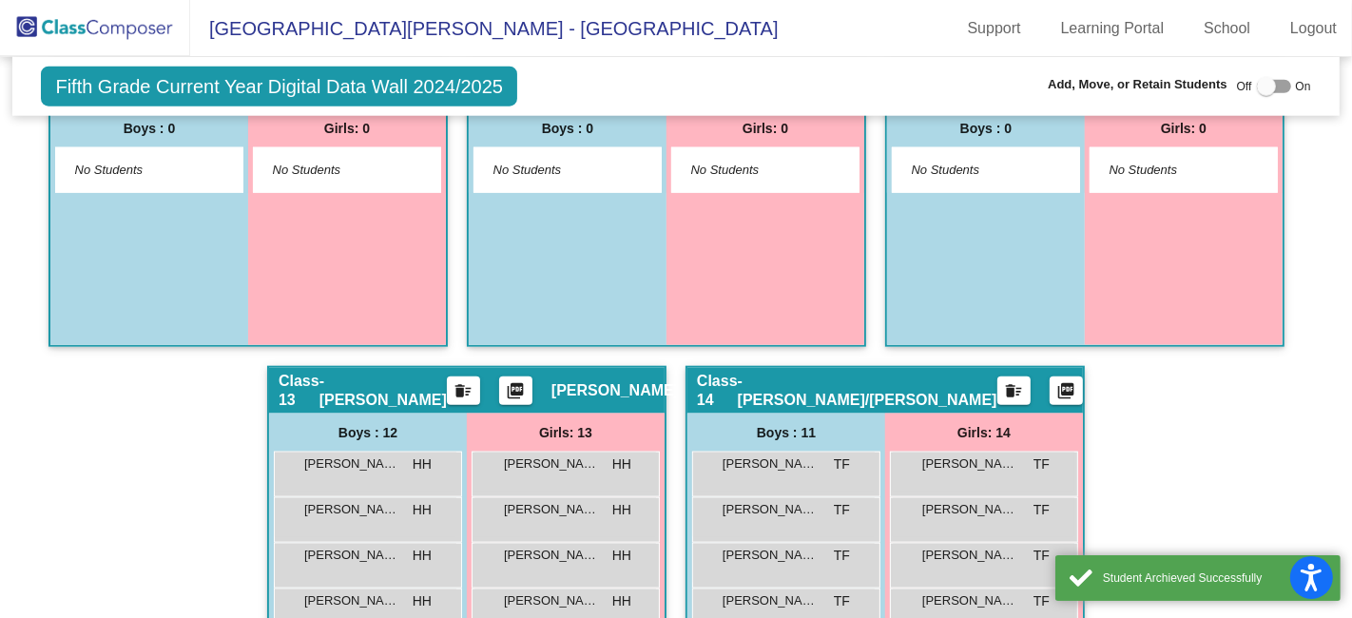
click at [464, 384] on mat-icon "delete_sweep" at bounding box center [462, 394] width 23 height 27
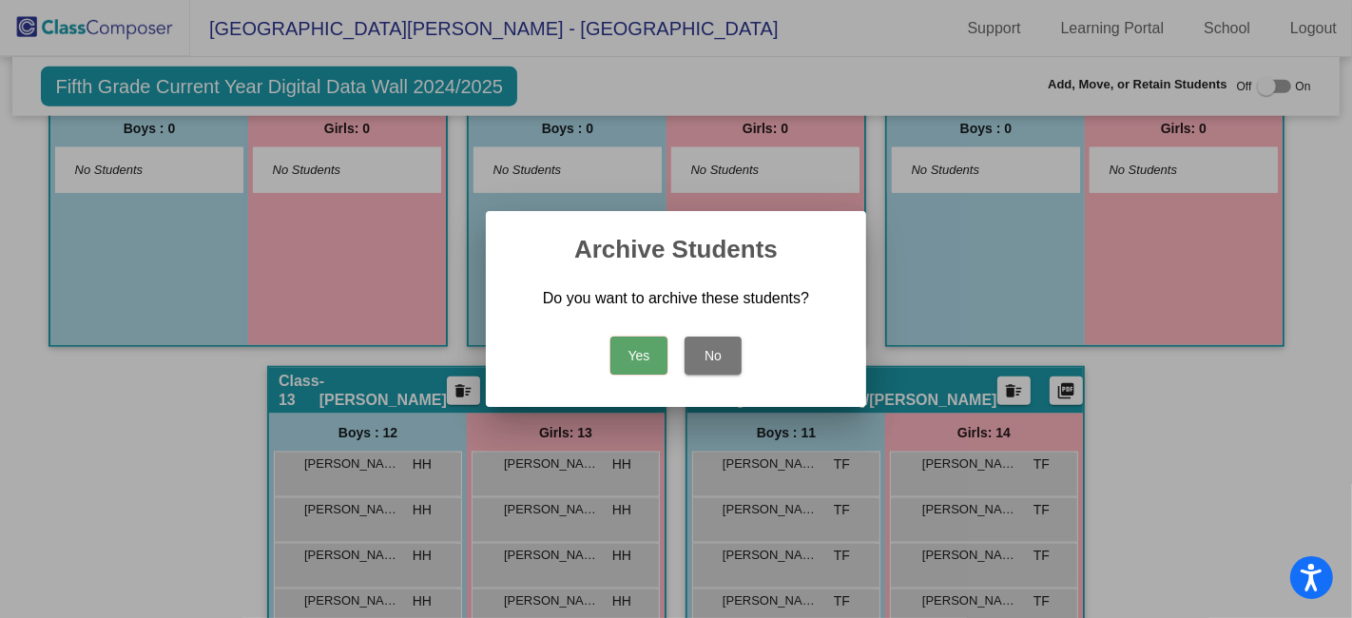
click at [629, 361] on button "Yes" at bounding box center [638, 355] width 57 height 38
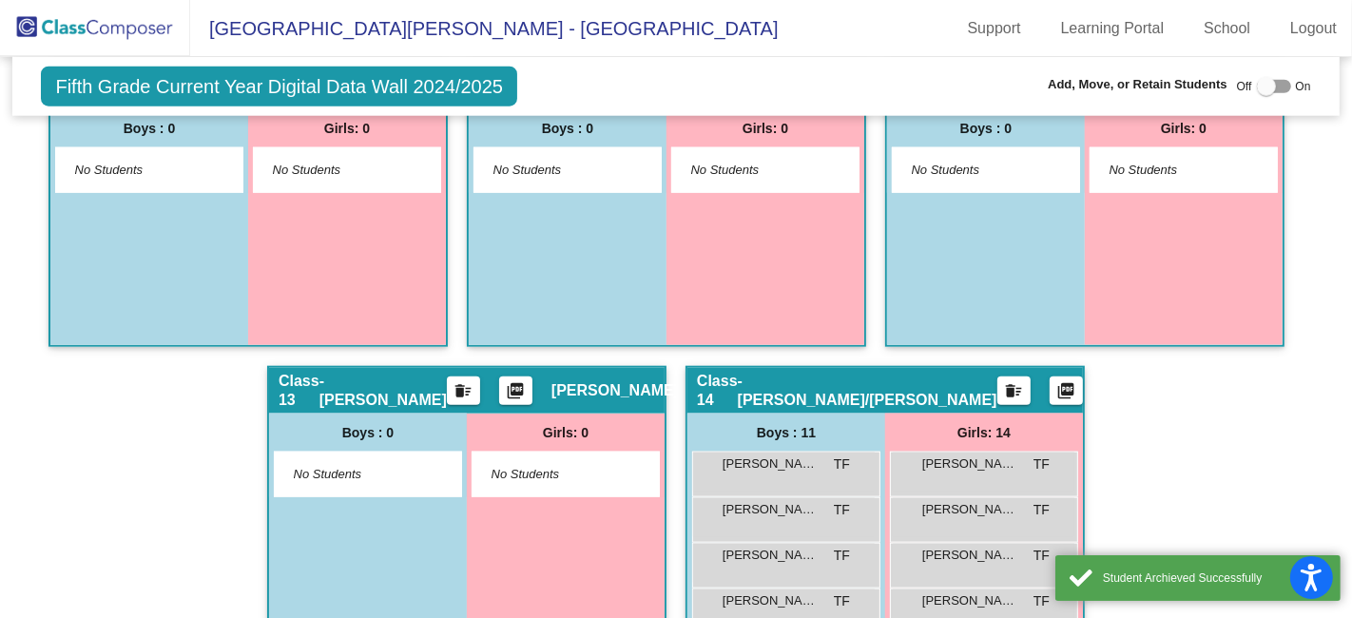
click at [1002, 381] on mat-icon "delete_sweep" at bounding box center [1013, 394] width 23 height 27
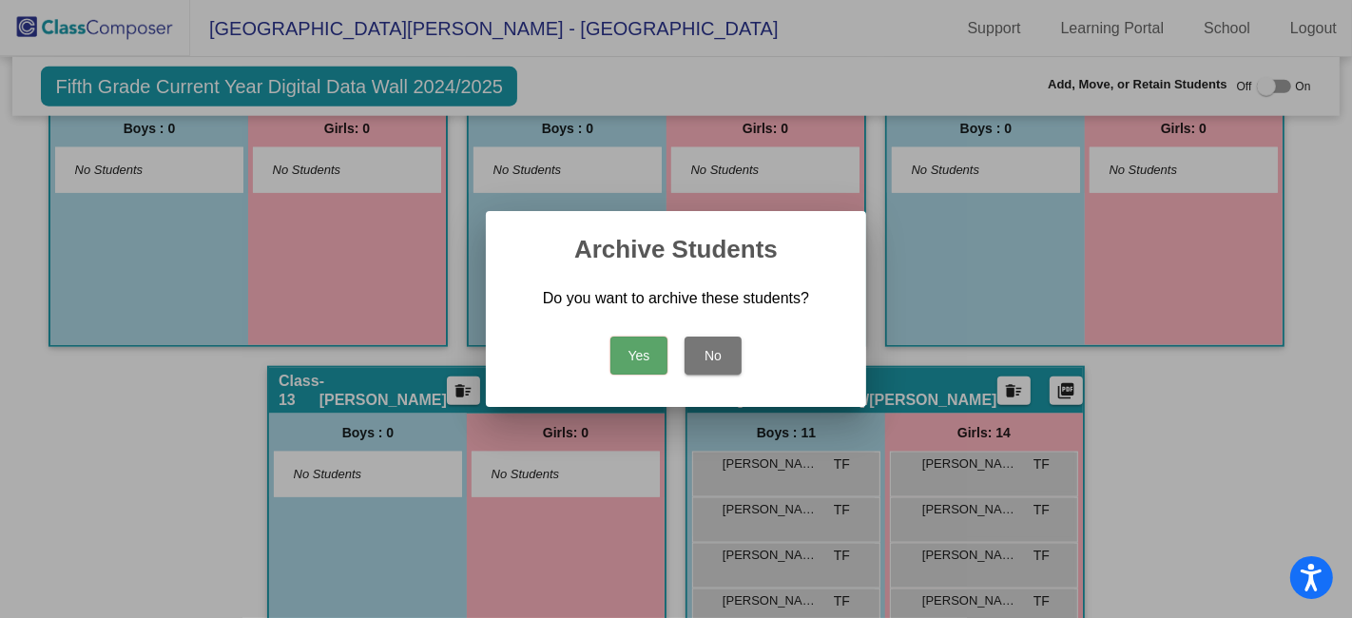
click at [635, 359] on button "Yes" at bounding box center [638, 355] width 57 height 38
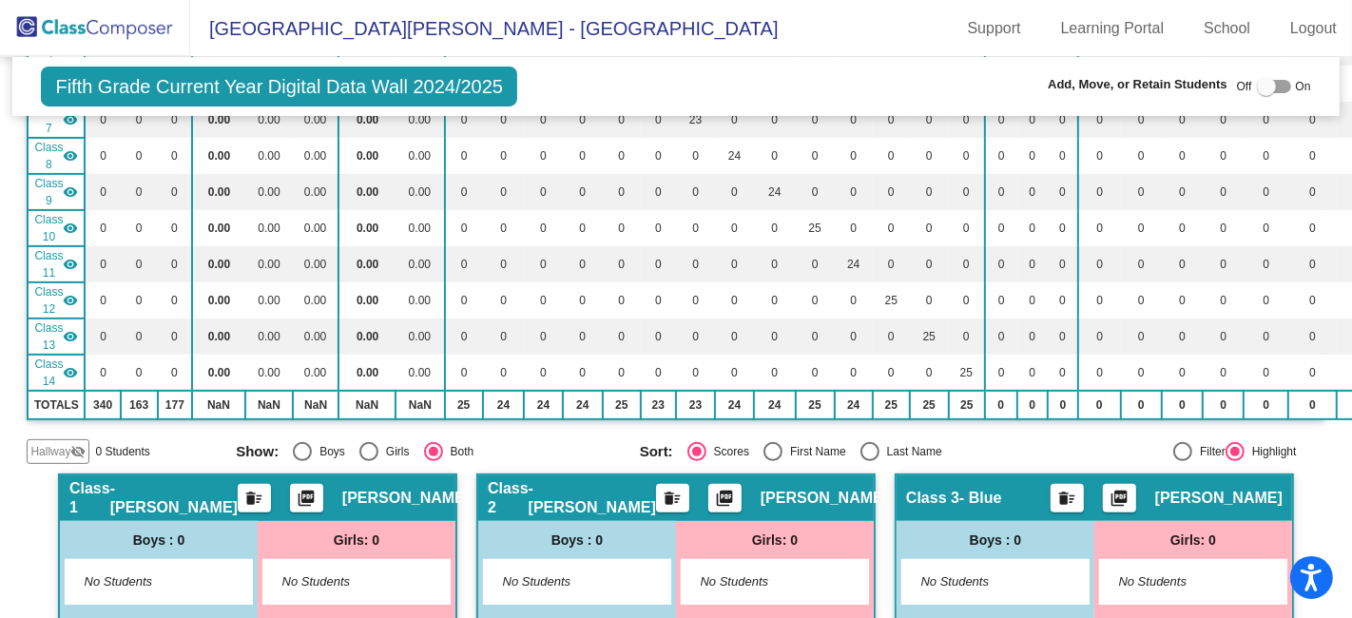
scroll to position [472, 0]
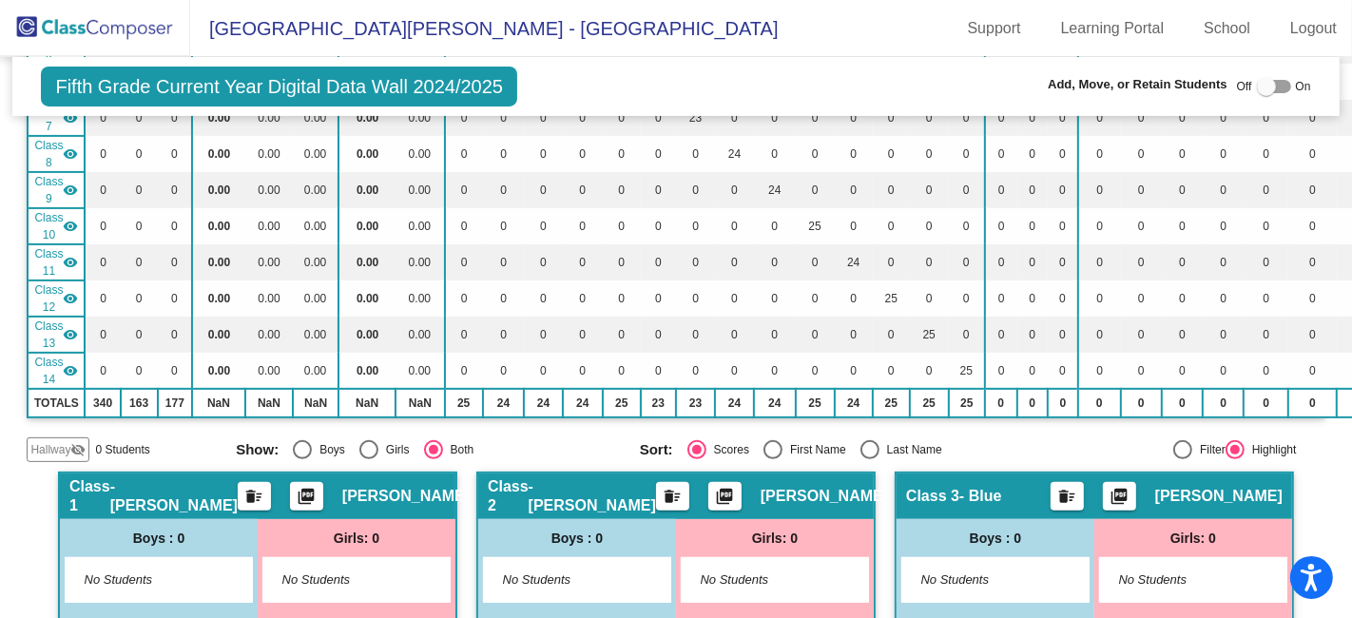
click at [1273, 86] on div at bounding box center [1273, 86] width 34 height 13
checkbox input "true"
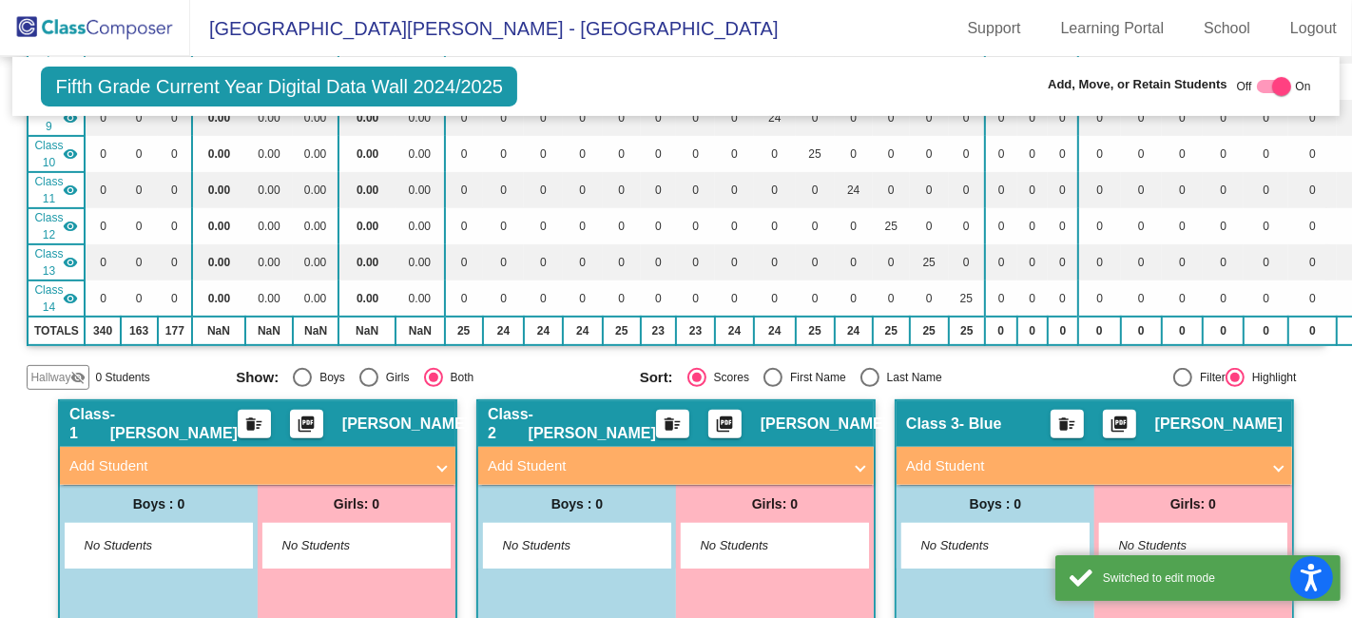
scroll to position [578, 0]
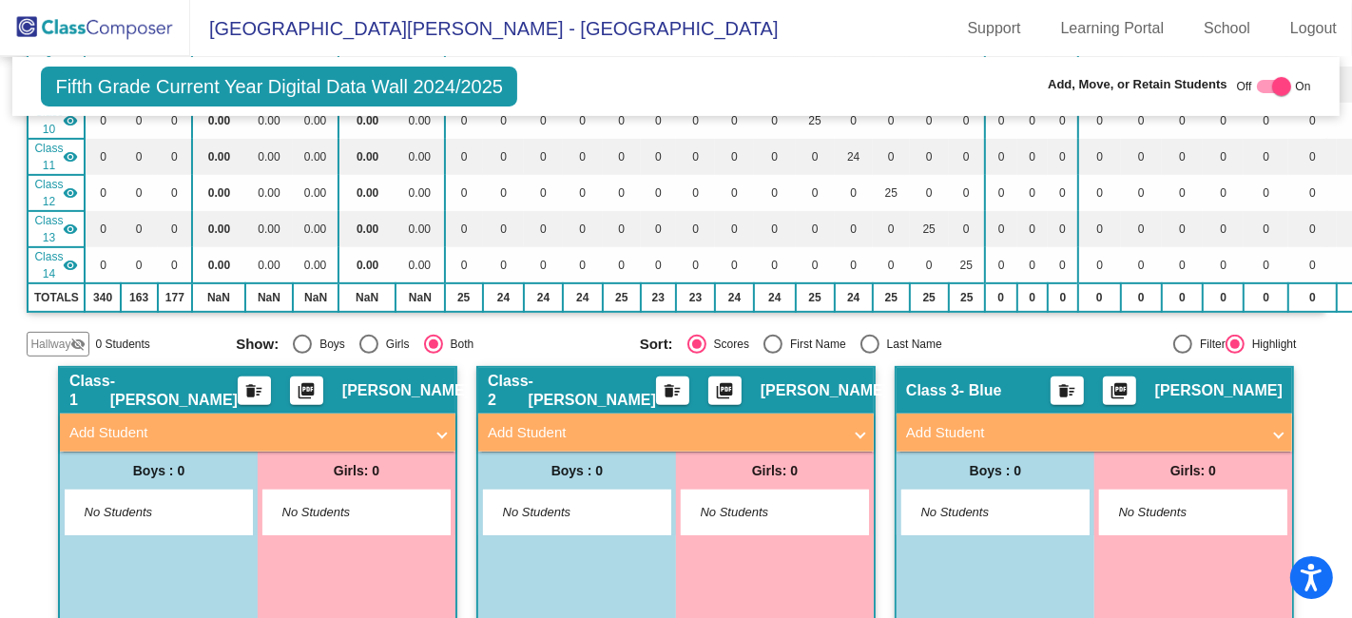
click at [141, 423] on mat-panel-title "Add Student" at bounding box center [246, 433] width 354 height 22
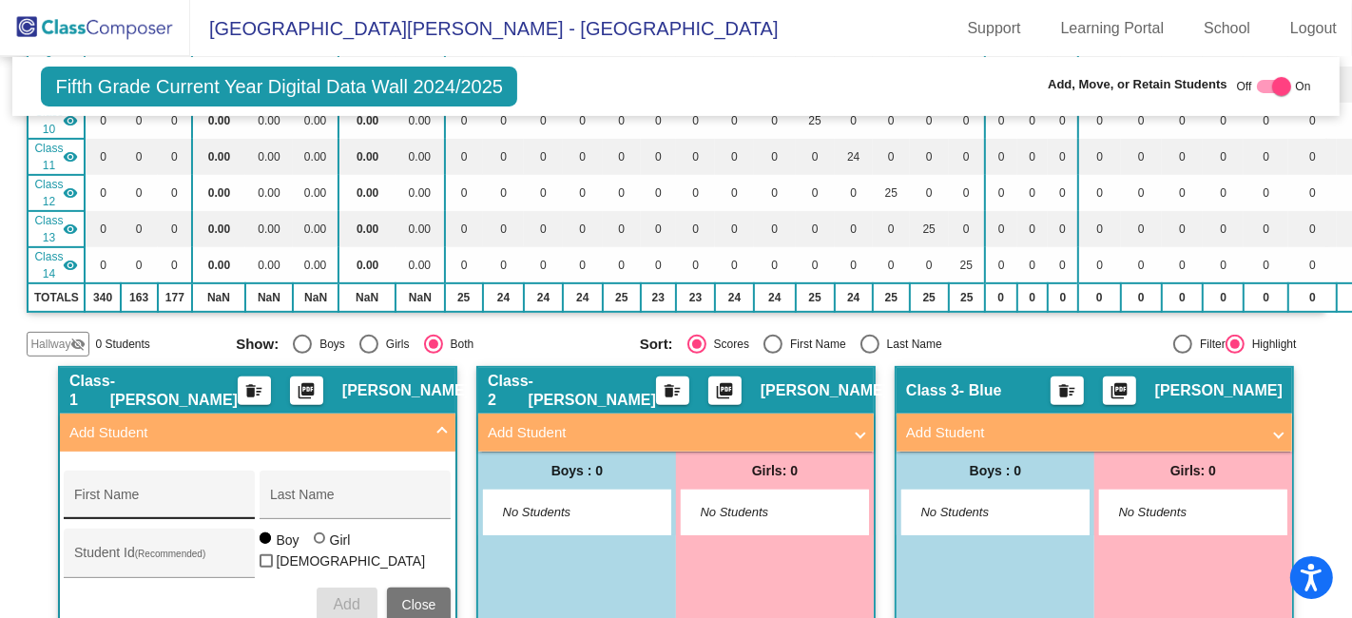
click at [153, 494] on input "First Name" at bounding box center [159, 501] width 171 height 15
type input "J"
type input "K"
type input "[PERSON_NAME]"
type input "Doe"
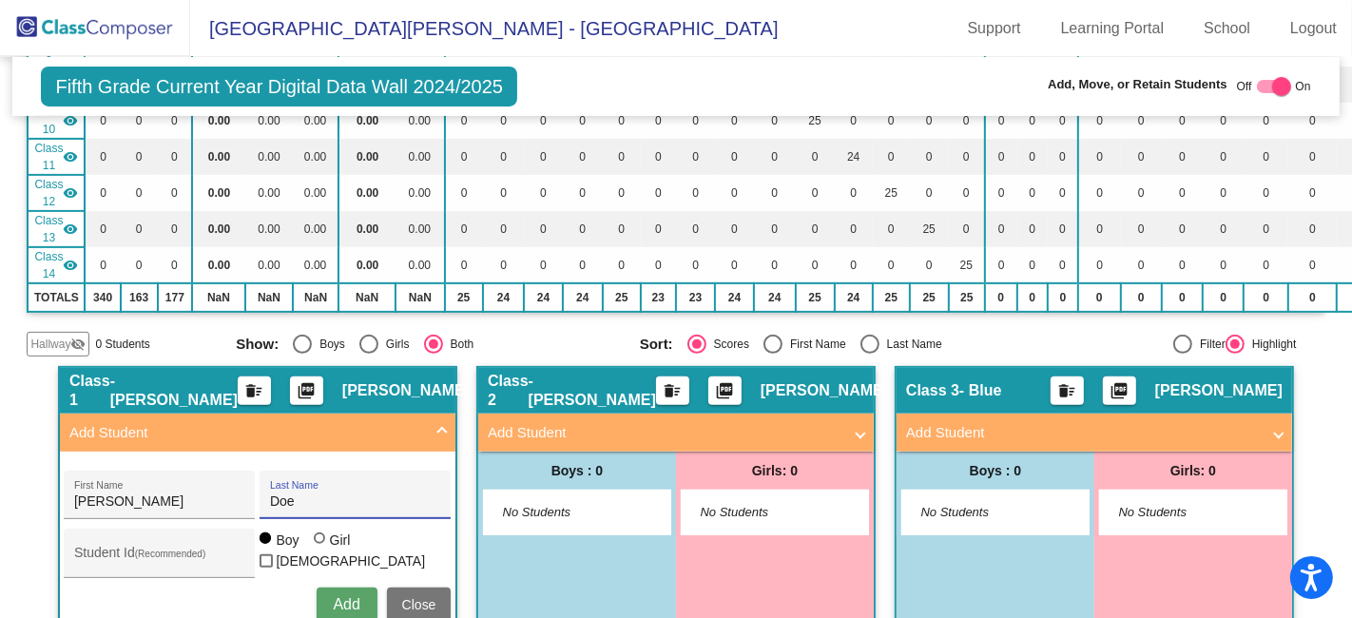
click at [315, 538] on div at bounding box center [319, 537] width 11 height 11
click at [320, 547] on input "Girl" at bounding box center [320, 547] width 1 height 1
radio input "true"
click at [172, 539] on div "Student Id (Recommended)" at bounding box center [159, 558] width 171 height 39
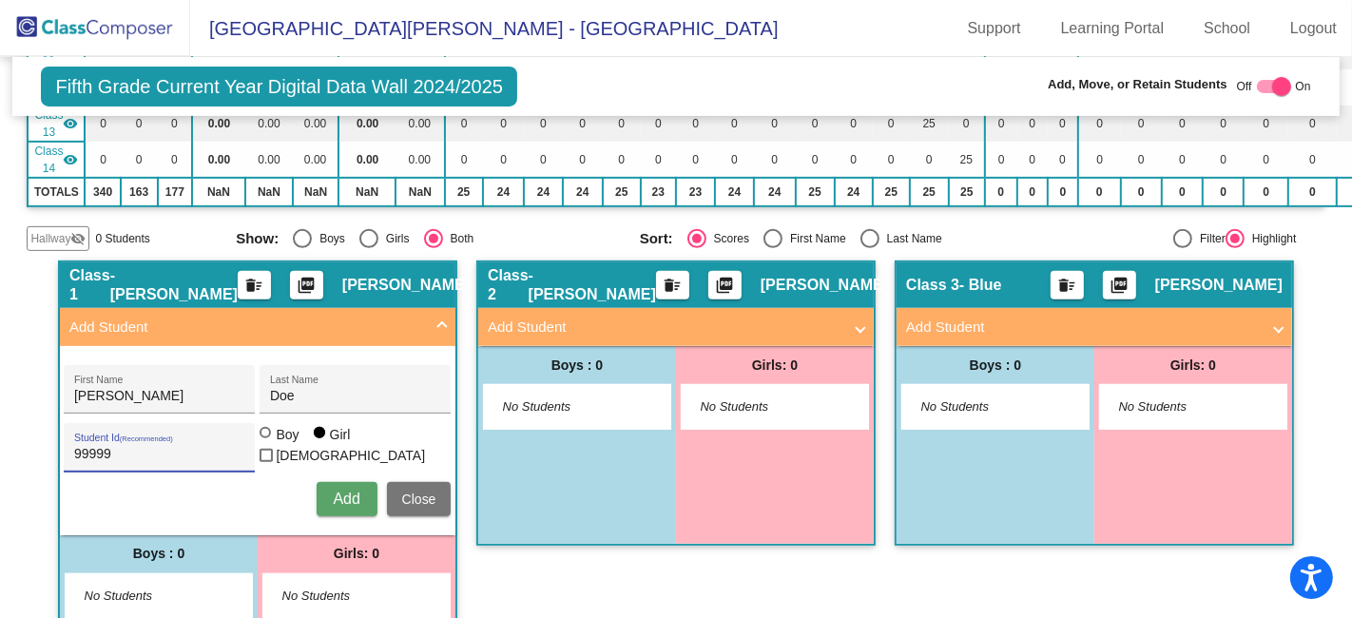
type input "99999"
click at [346, 490] on span "Add" at bounding box center [346, 498] width 27 height 16
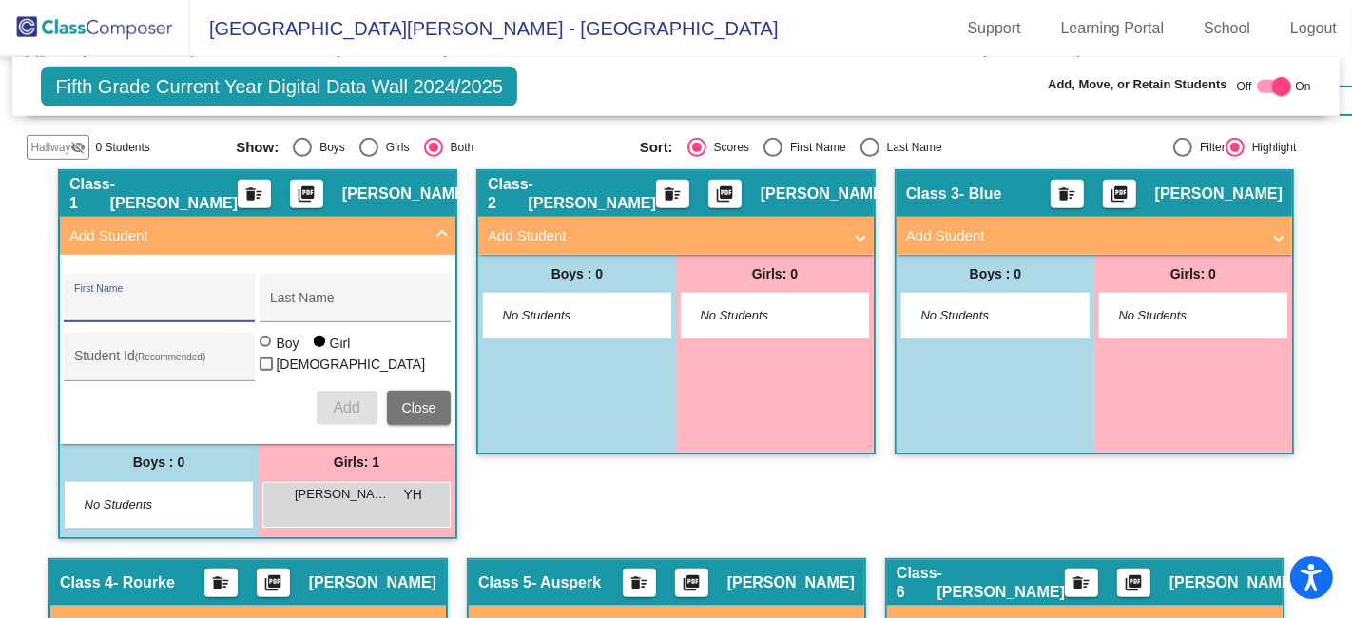
scroll to position [789, 0]
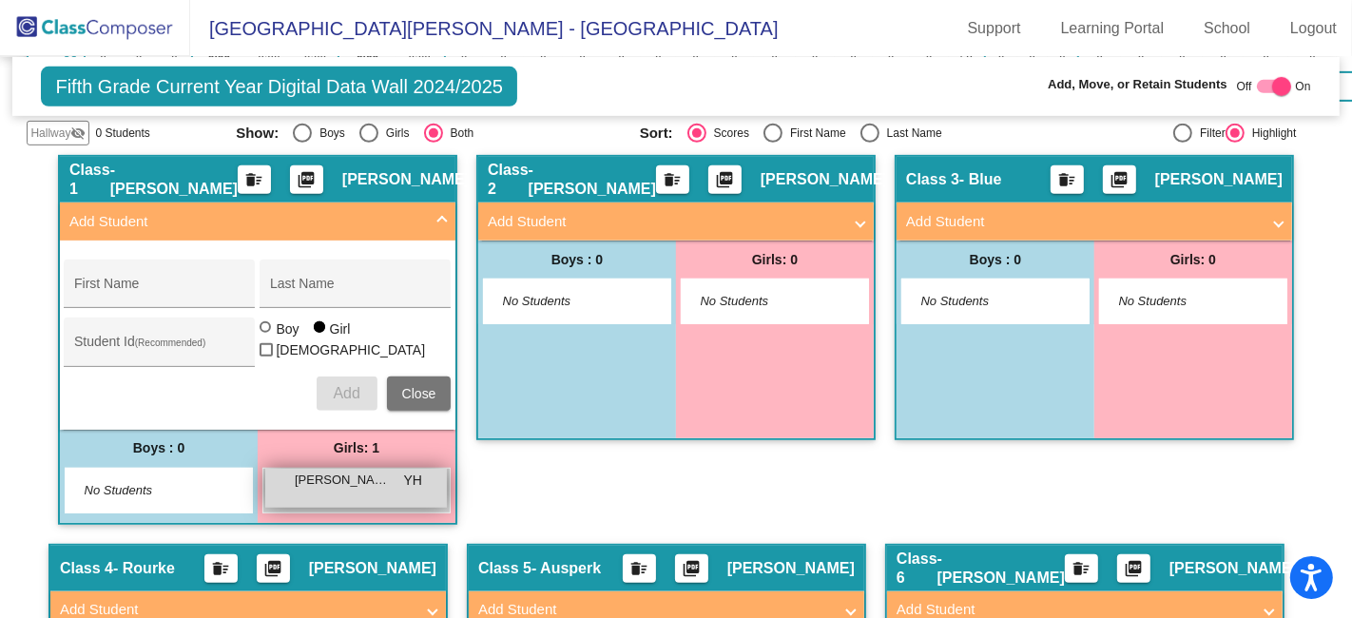
click at [334, 474] on span "[PERSON_NAME]" at bounding box center [342, 479] width 95 height 19
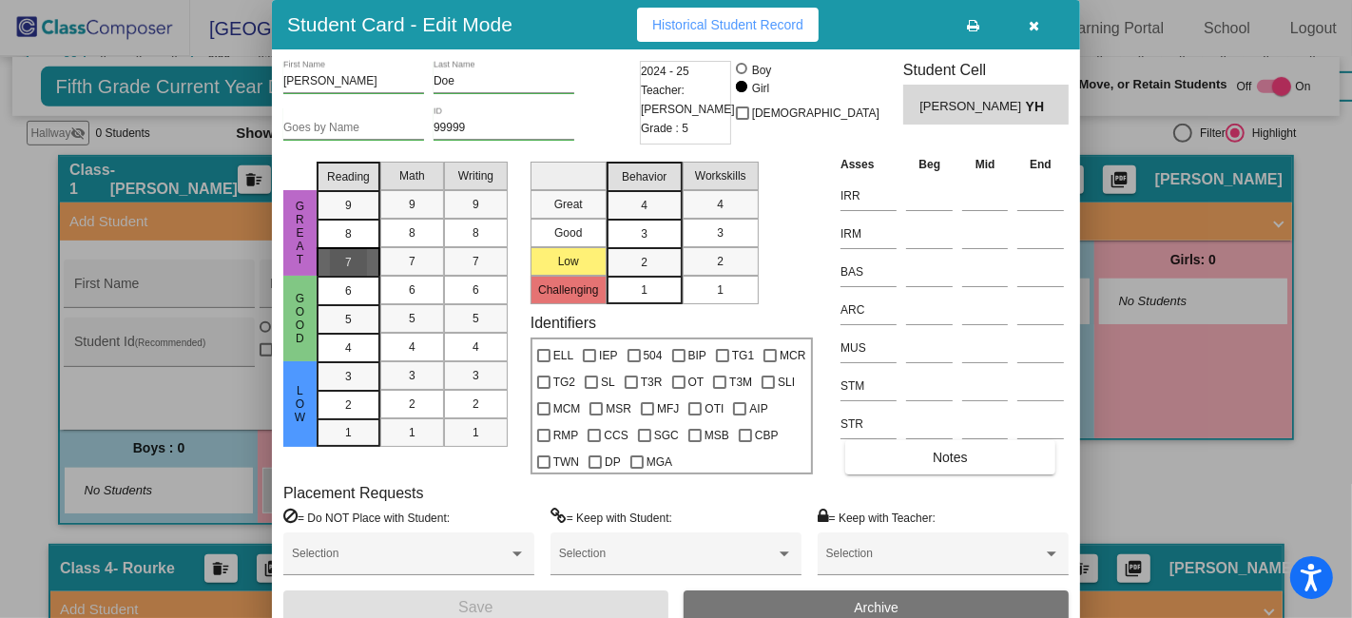
click at [349, 214] on span "7" at bounding box center [348, 205] width 7 height 17
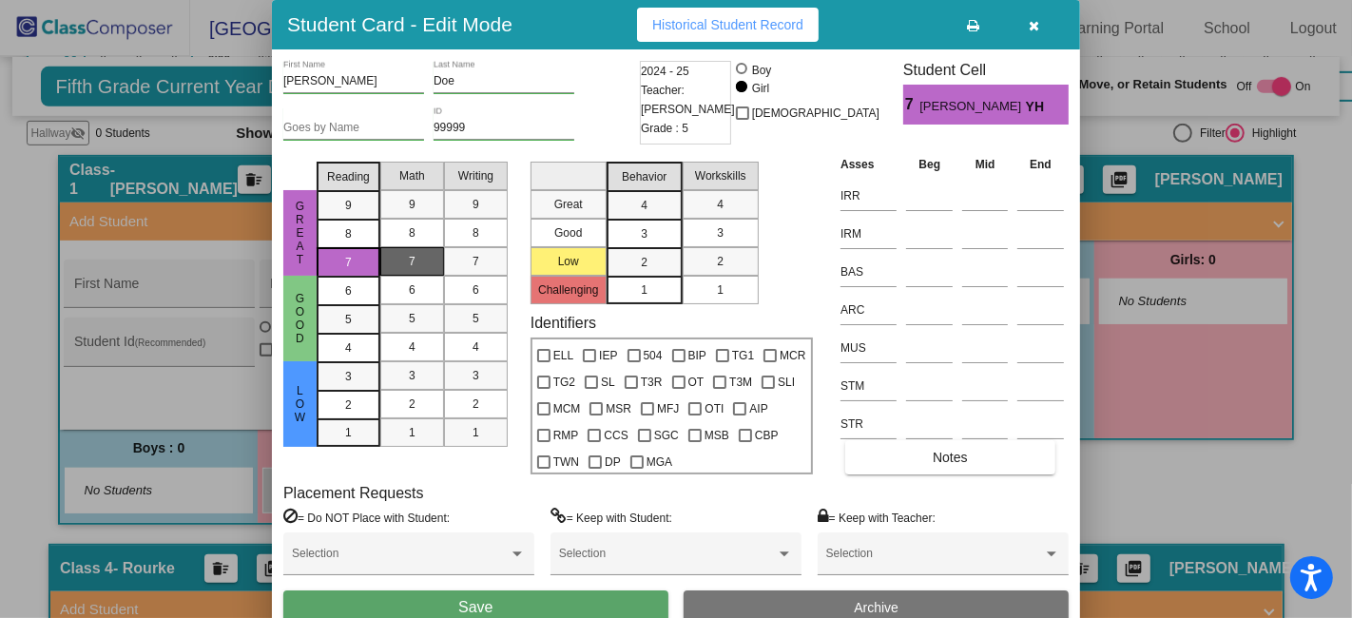
click at [410, 259] on span "7" at bounding box center [412, 261] width 7 height 17
click at [472, 258] on span "7" at bounding box center [475, 261] width 7 height 17
click at [648, 220] on div "3" at bounding box center [643, 205] width 37 height 29
click at [710, 233] on div "3" at bounding box center [719, 233] width 37 height 29
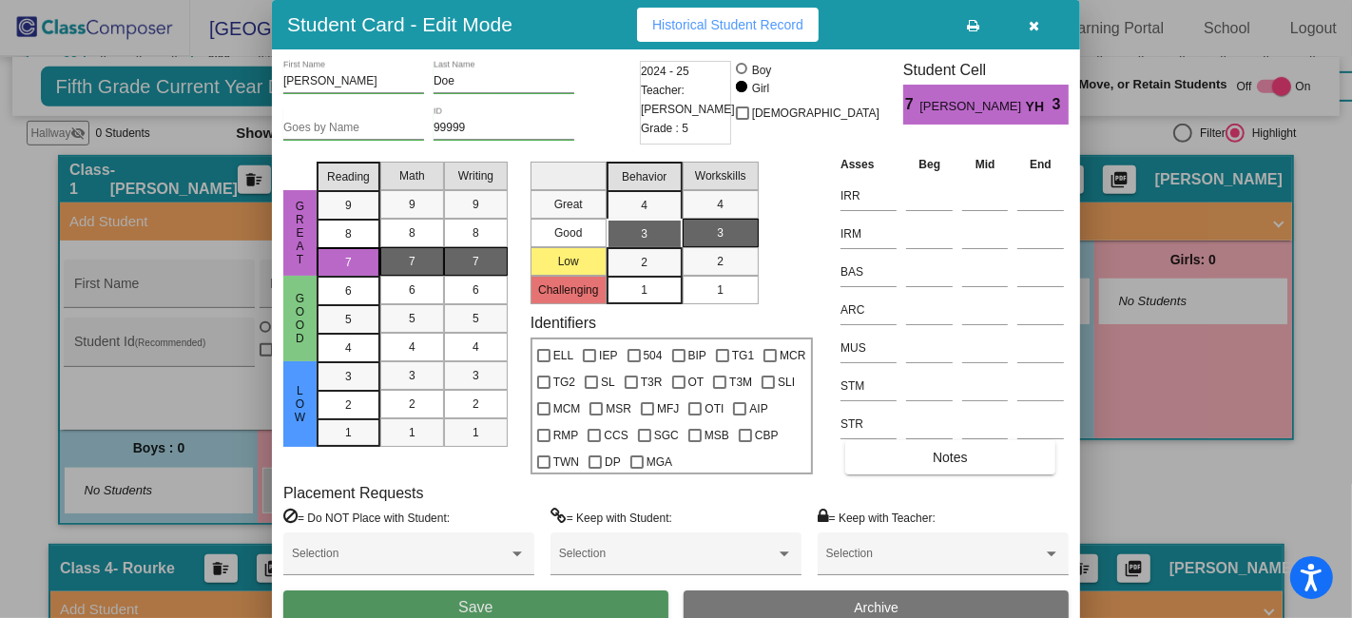
click at [581, 603] on button "Save" at bounding box center [475, 607] width 385 height 34
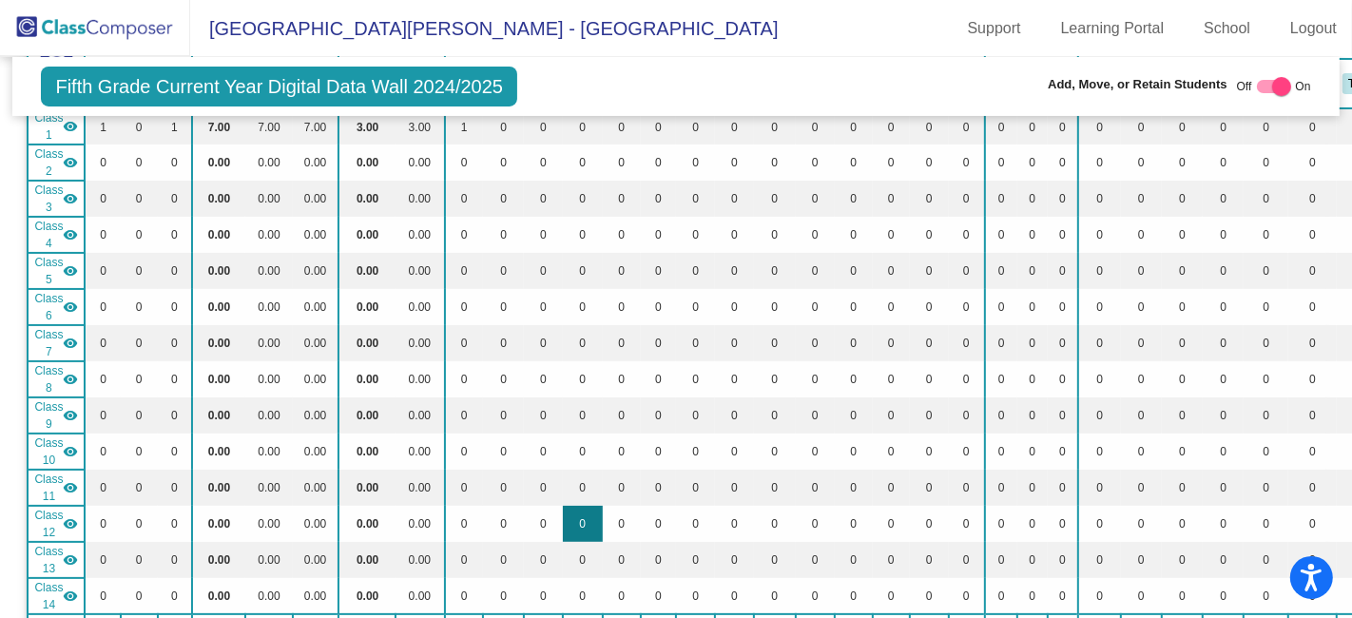
scroll to position [0, 0]
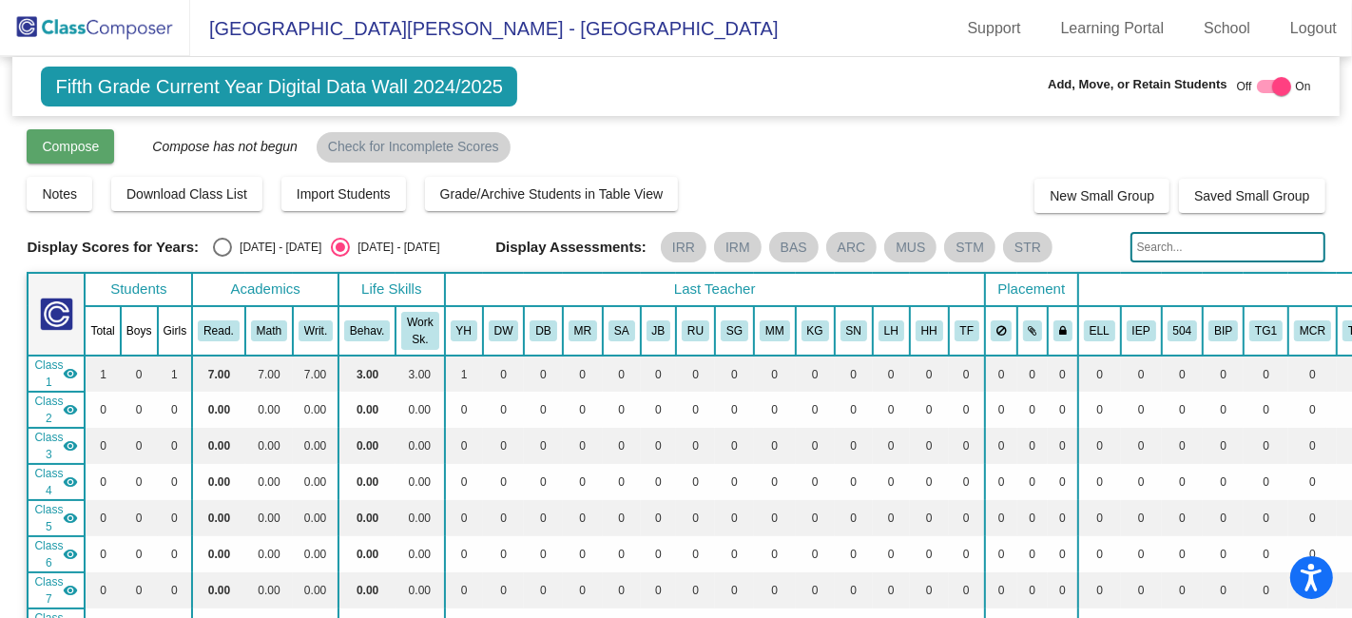
click at [90, 144] on span "Compose" at bounding box center [70, 146] width 57 height 15
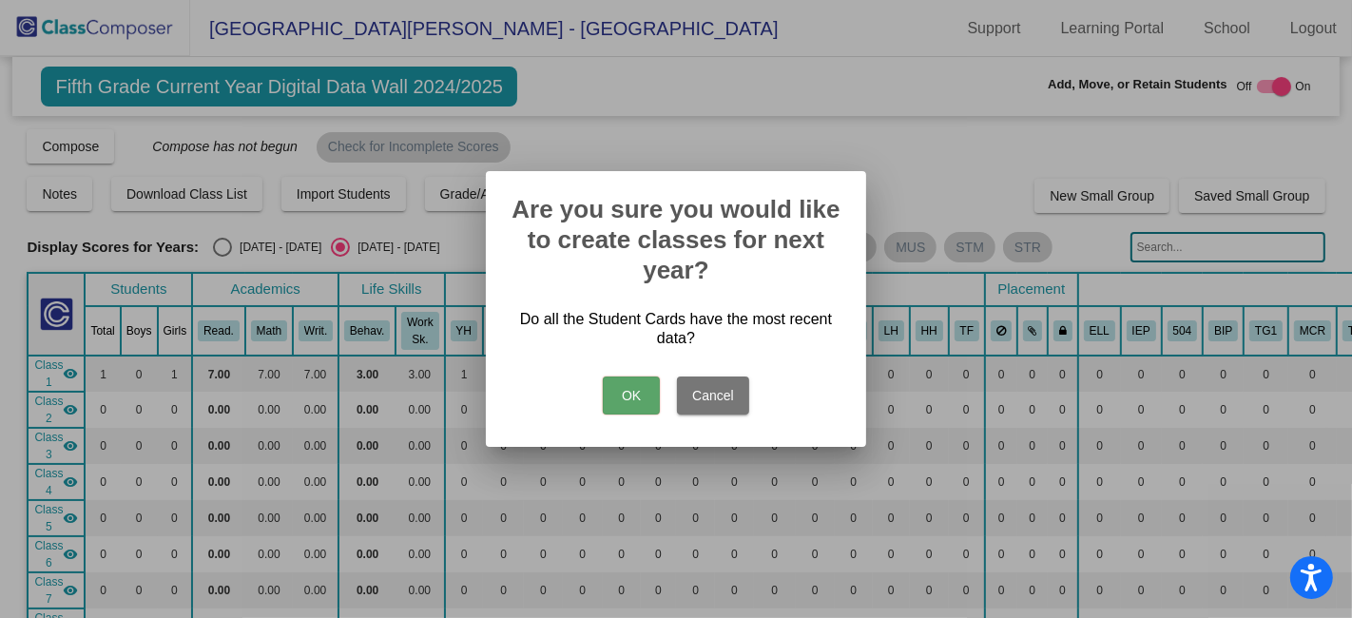
click at [719, 394] on button "Cancel" at bounding box center [713, 395] width 72 height 38
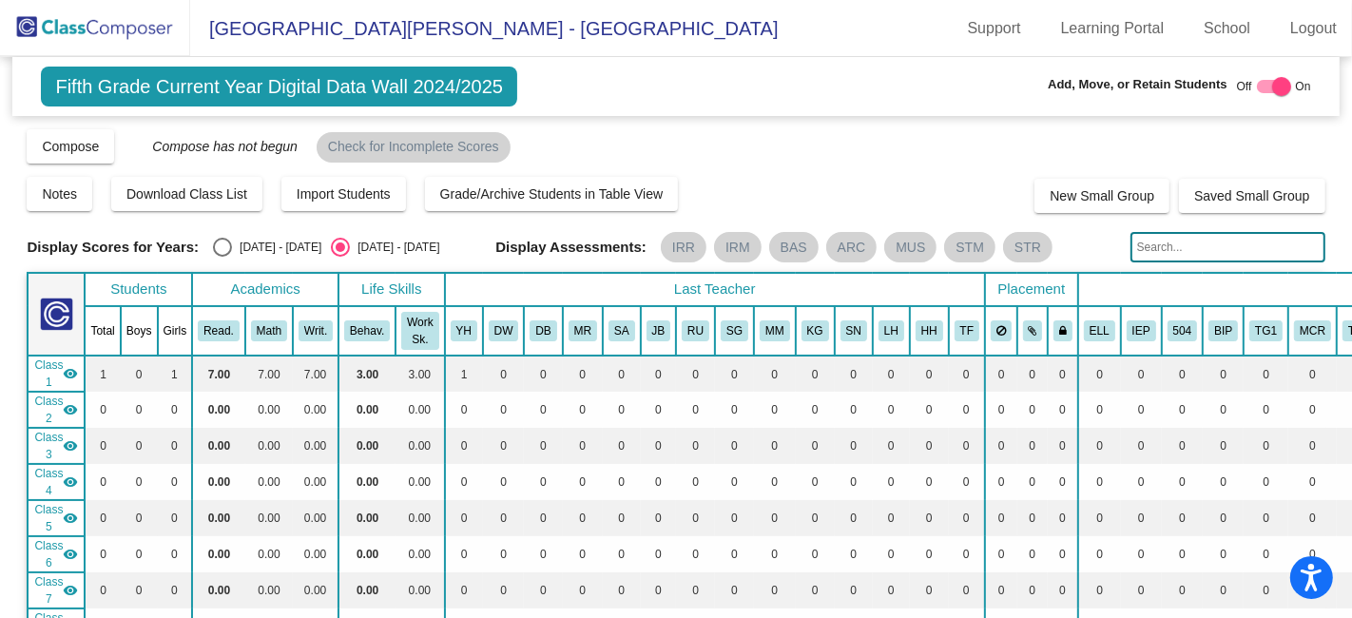
click at [90, 26] on img at bounding box center [95, 28] width 190 height 56
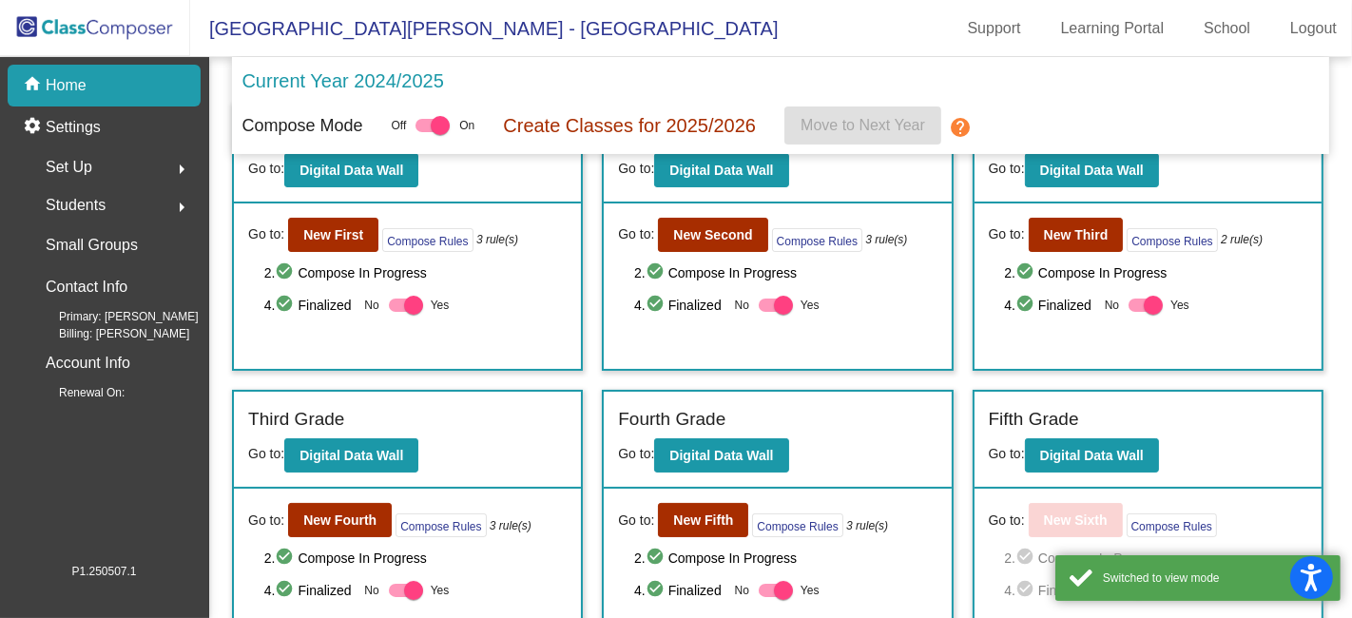
scroll to position [94, 0]
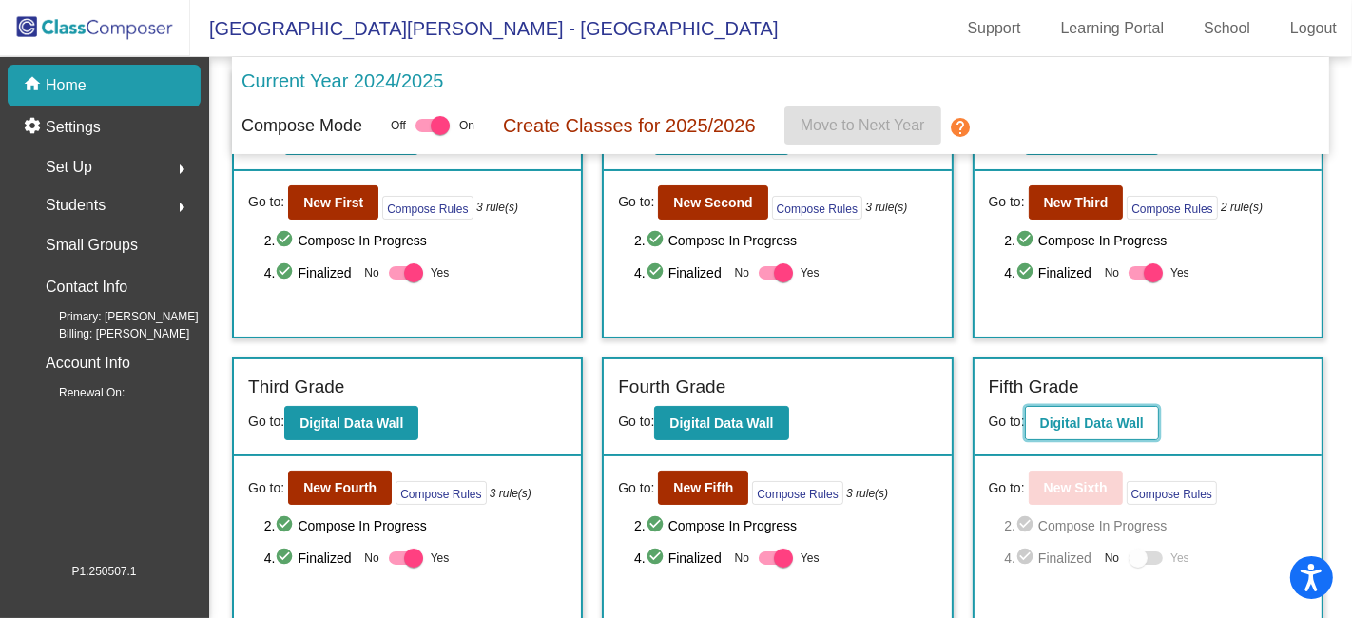
click at [1109, 416] on b "Digital Data Wall" at bounding box center [1092, 422] width 104 height 15
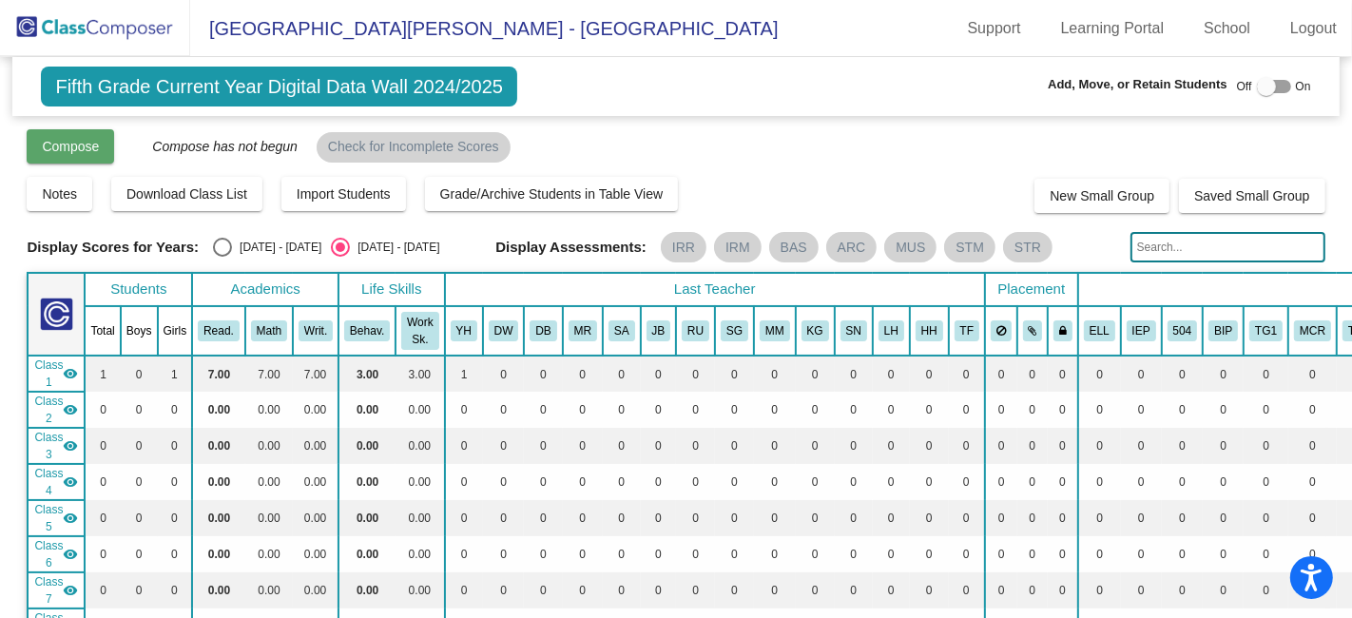
click at [92, 144] on span "Compose" at bounding box center [70, 146] width 57 height 15
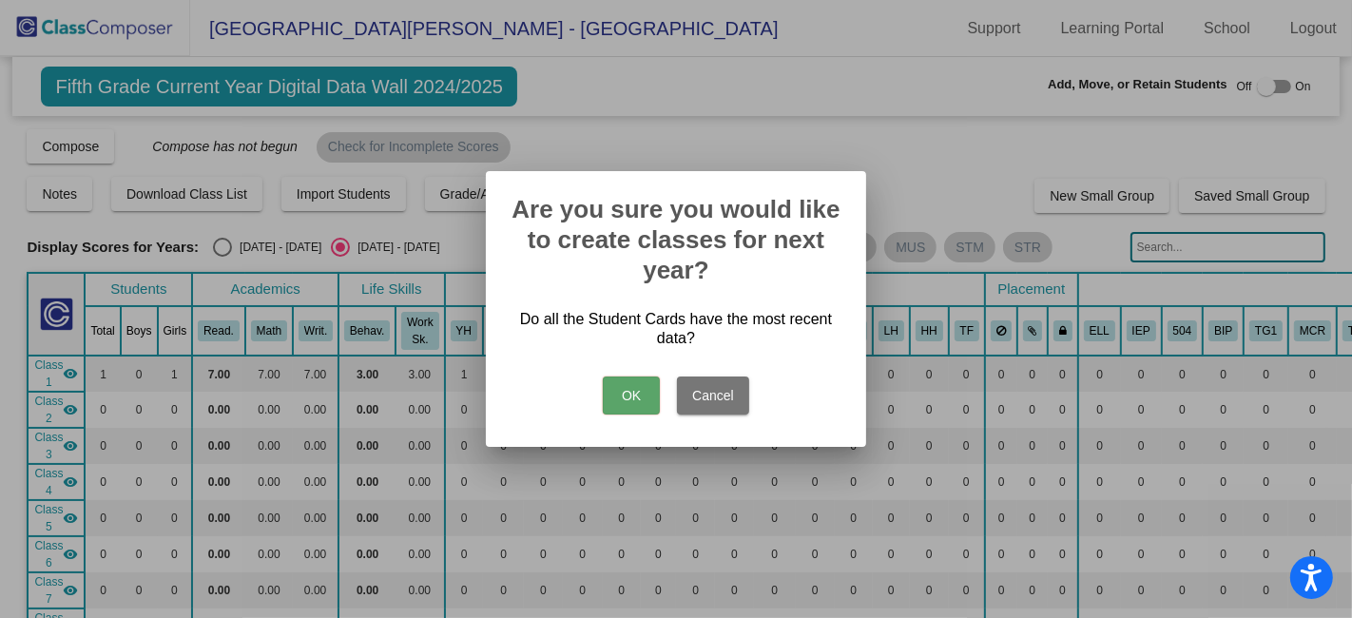
click at [642, 396] on button "OK" at bounding box center [631, 395] width 57 height 38
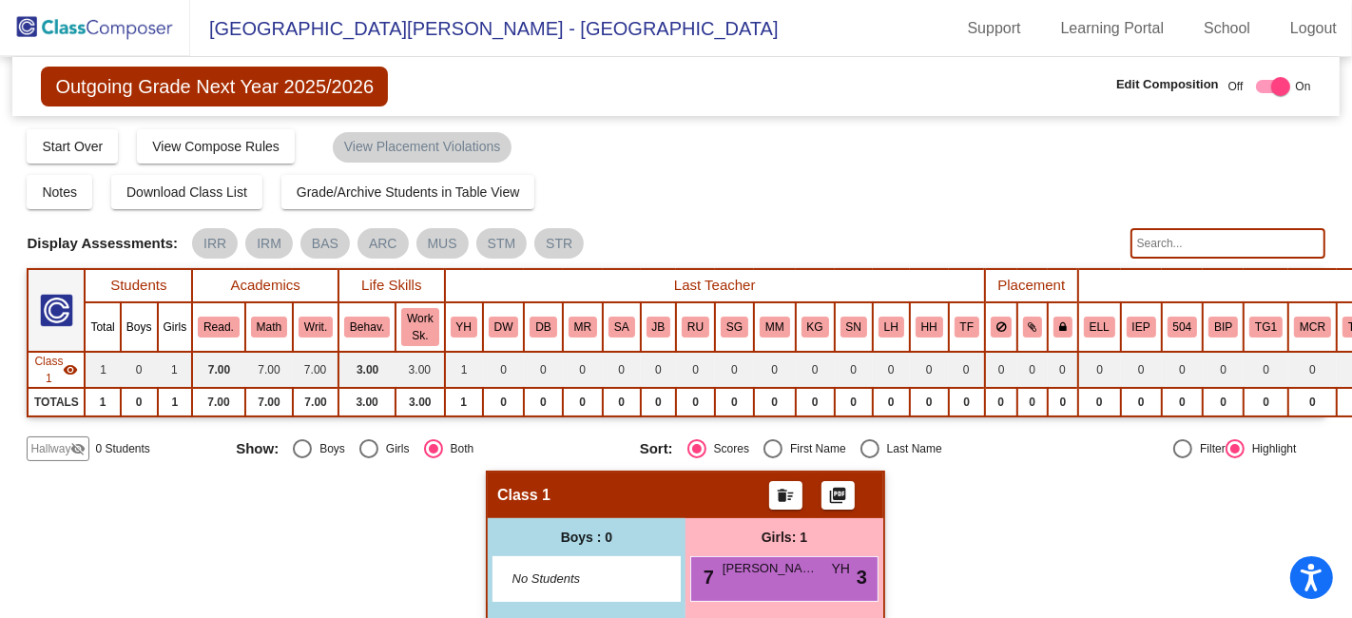
click at [113, 29] on img at bounding box center [95, 28] width 190 height 56
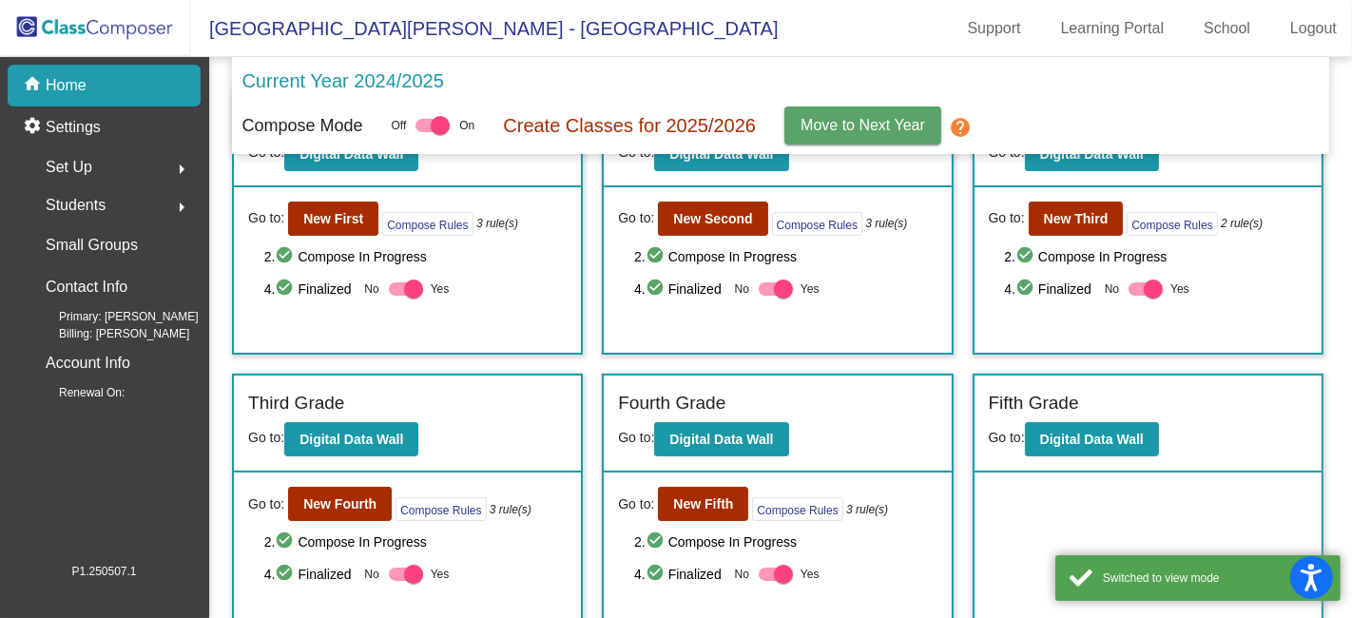
scroll to position [94, 0]
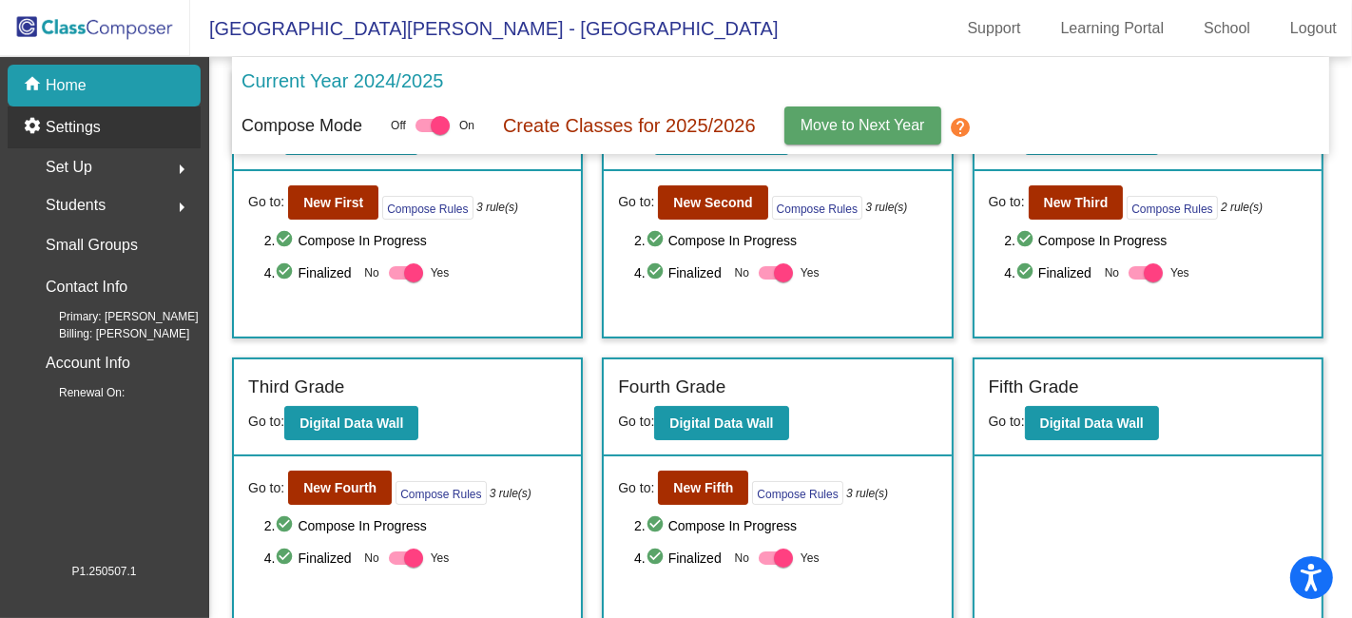
click at [105, 123] on div "settings Settings" at bounding box center [104, 127] width 193 height 42
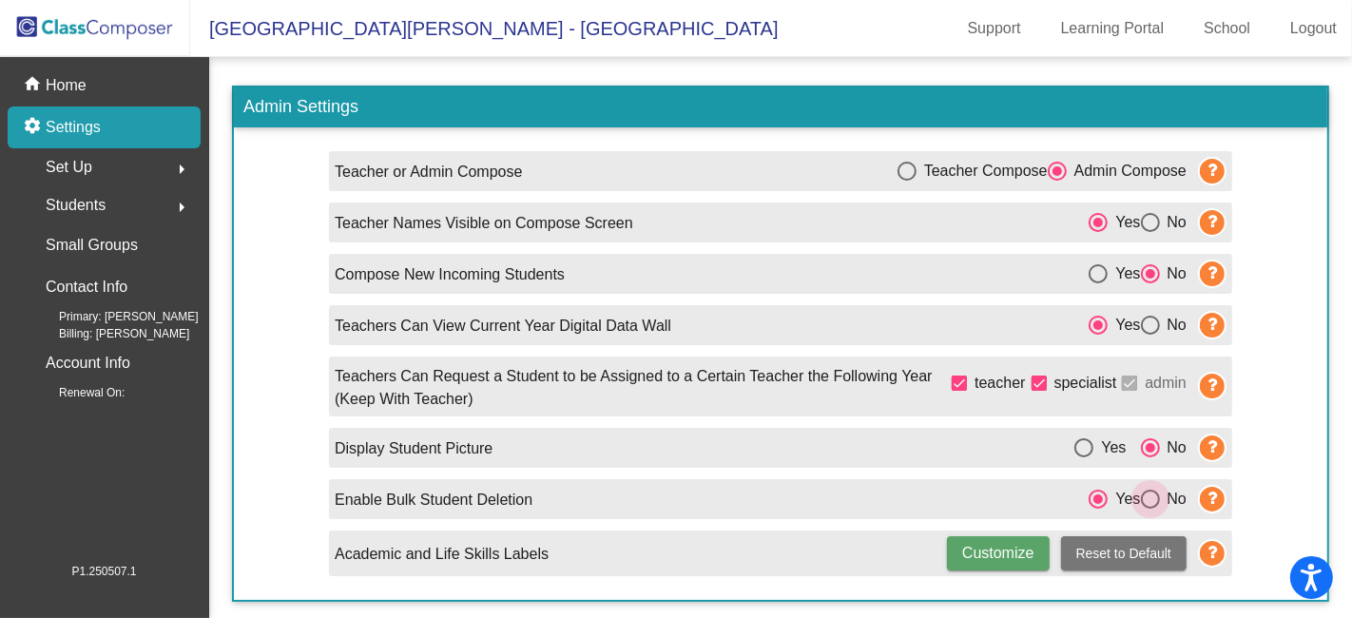
click at [1152, 500] on div "Select an option" at bounding box center [1150, 498] width 19 height 19
click at [1150, 508] on input "No" at bounding box center [1149, 508] width 1 height 1
radio input "true"
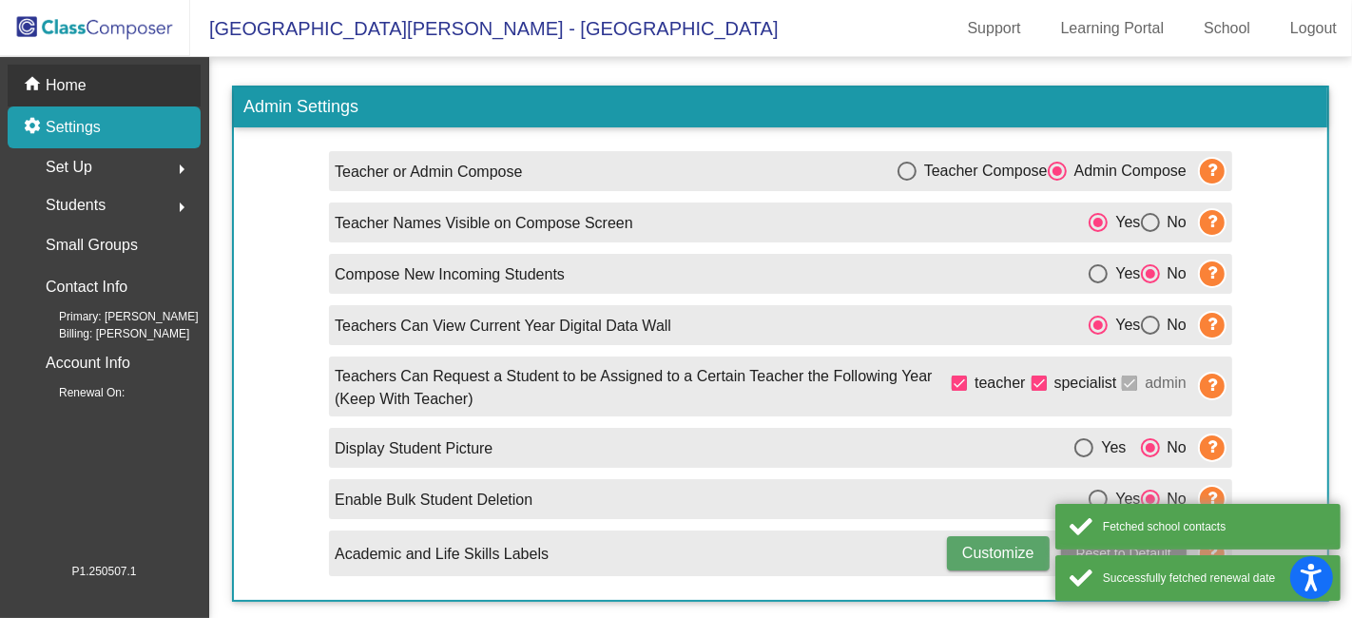
click at [86, 77] on div "home Home" at bounding box center [104, 86] width 193 height 42
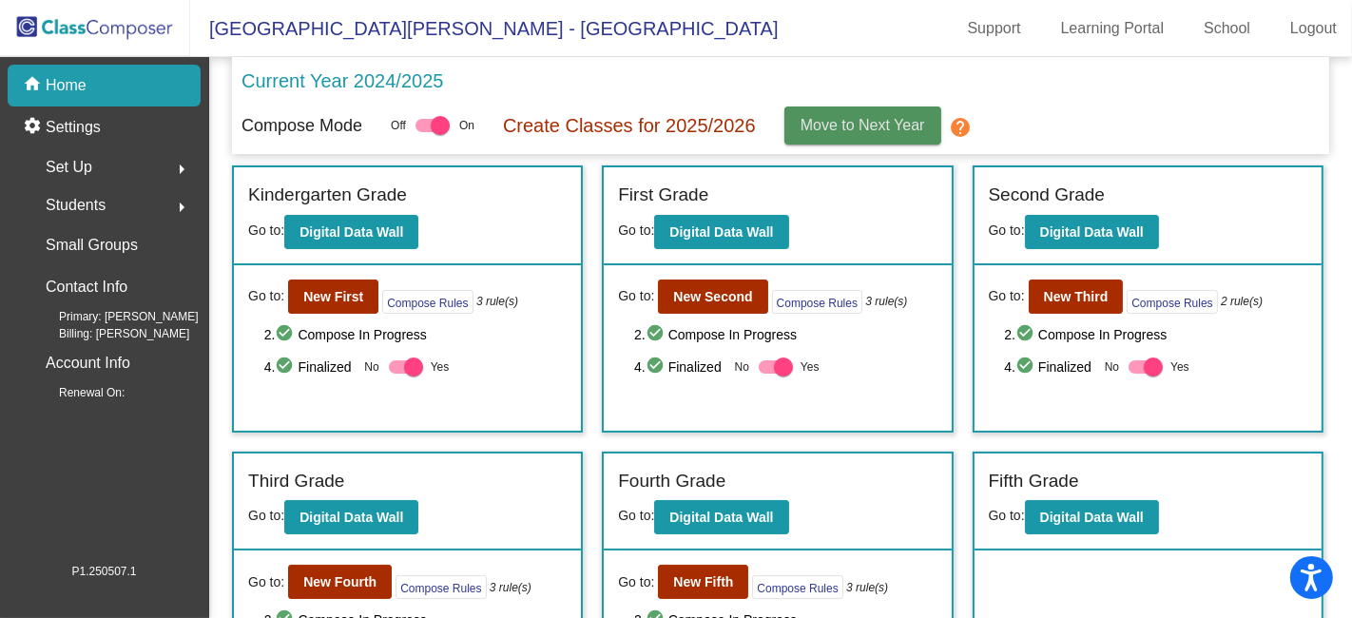
click at [866, 125] on span "Move to Next Year" at bounding box center [862, 125] width 125 height 16
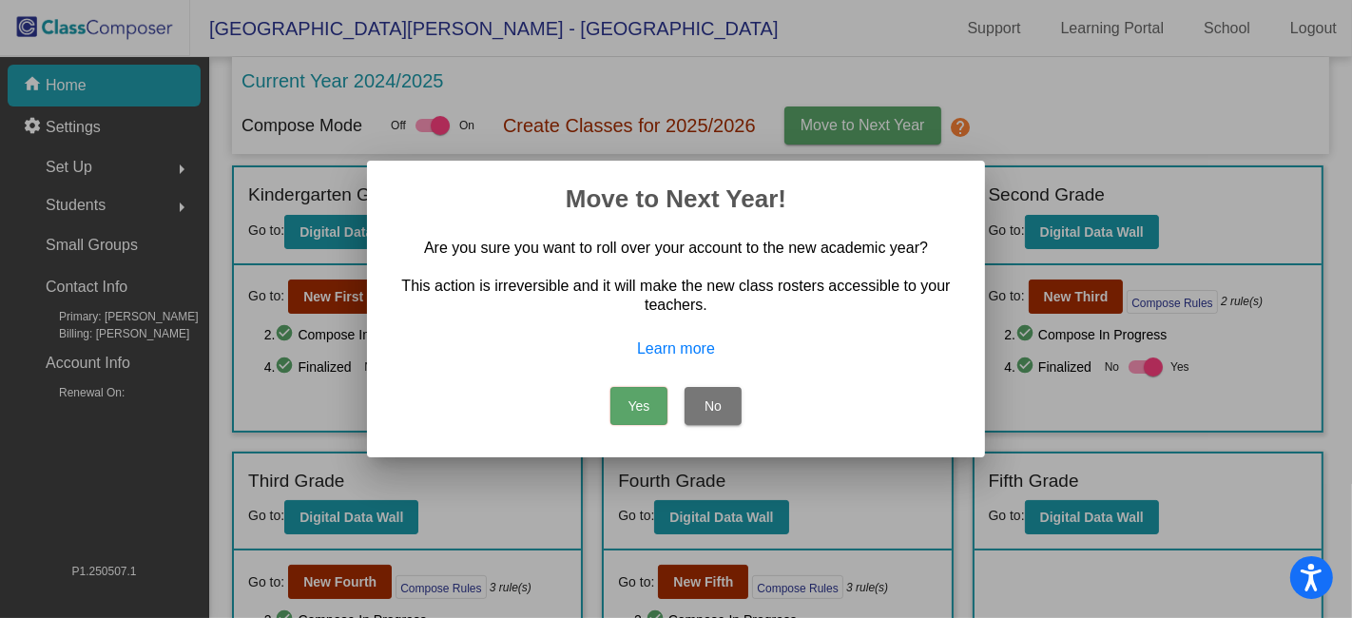
click at [640, 403] on button "Yes" at bounding box center [638, 406] width 57 height 38
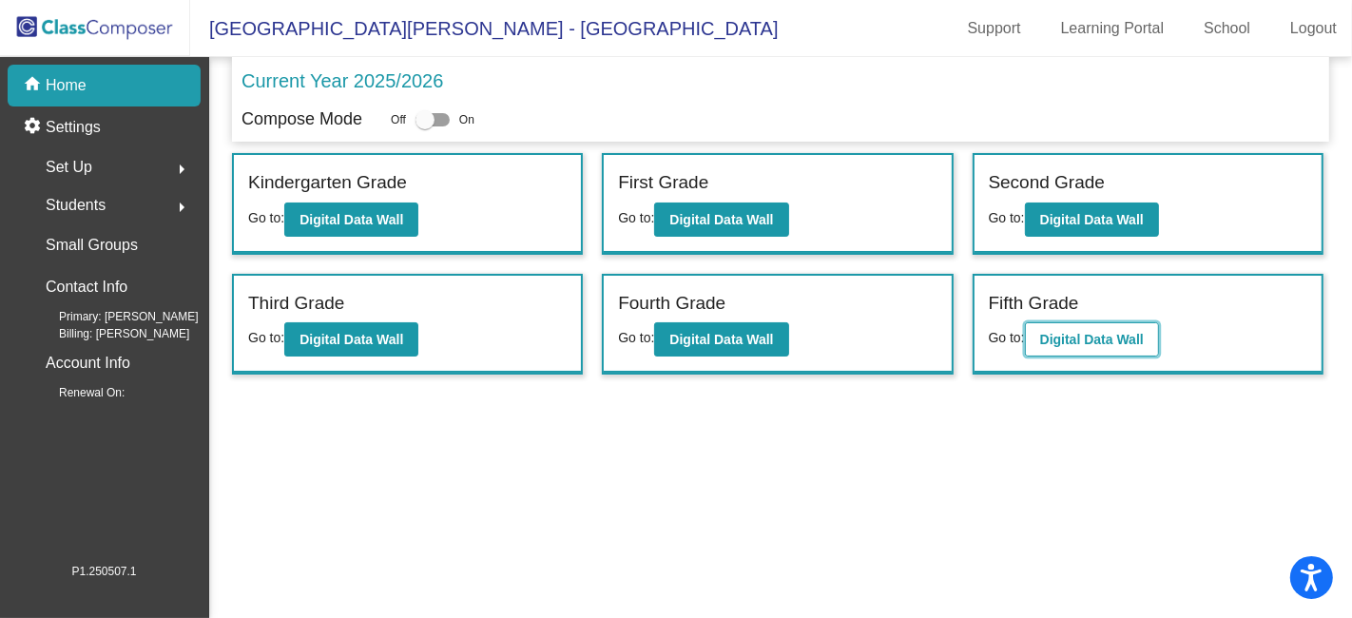
click at [1096, 337] on b "Digital Data Wall" at bounding box center [1092, 339] width 104 height 15
